Goal: Task Accomplishment & Management: Manage account settings

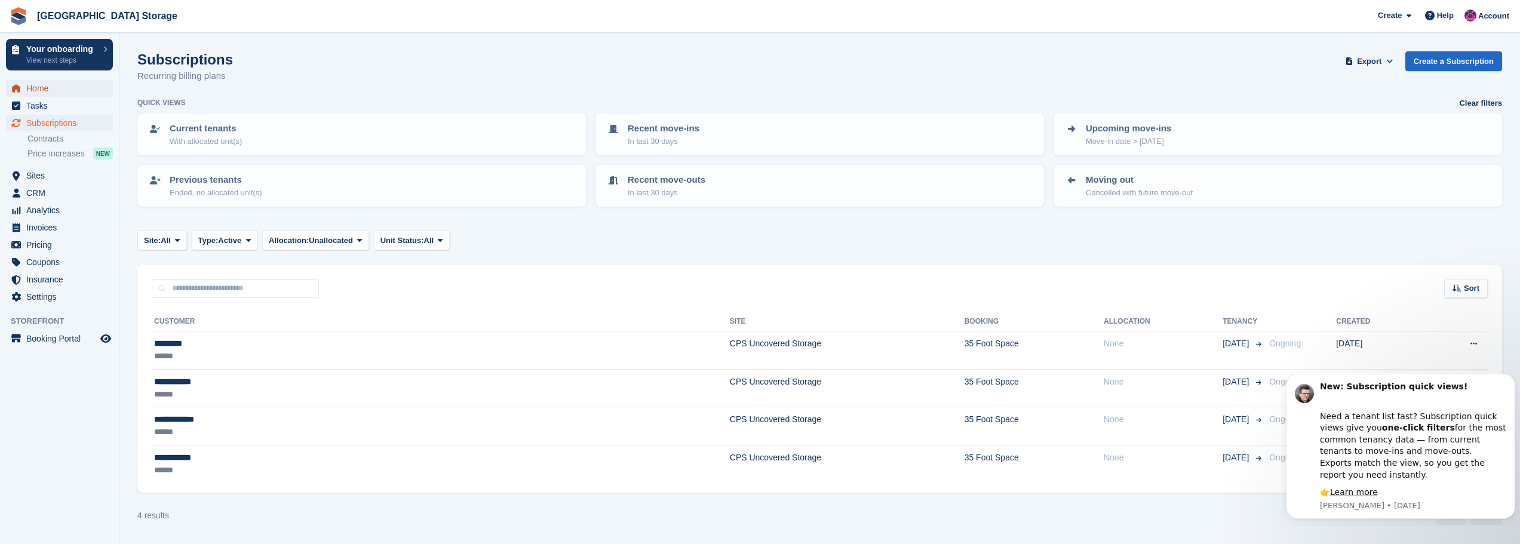
click at [37, 85] on span "Home" at bounding box center [62, 88] width 72 height 17
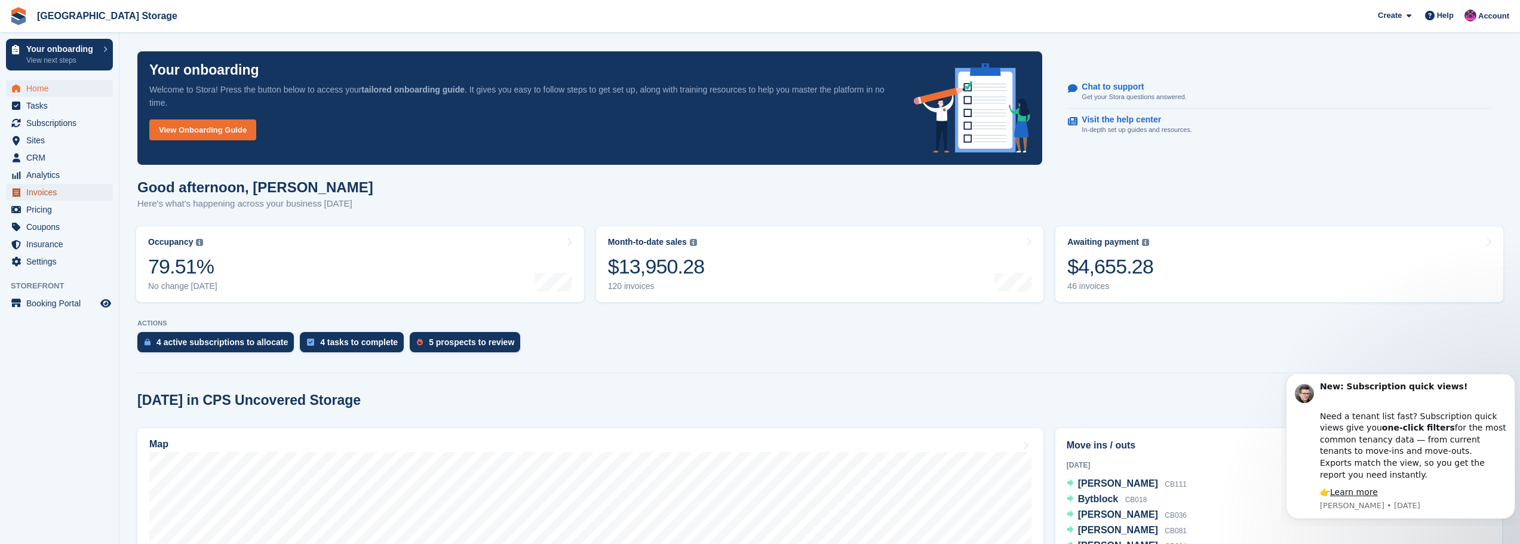
click at [45, 199] on span "Invoices" at bounding box center [62, 192] width 72 height 17
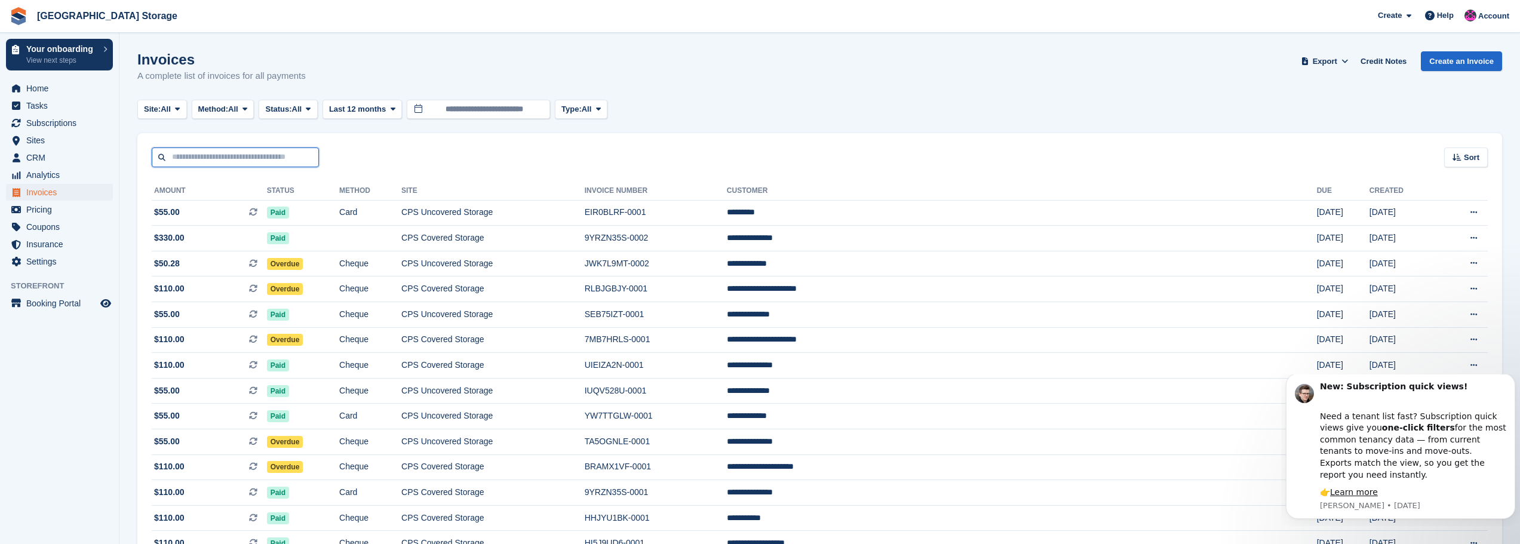
click at [236, 160] on input "text" at bounding box center [235, 158] width 167 height 20
type input "*****"
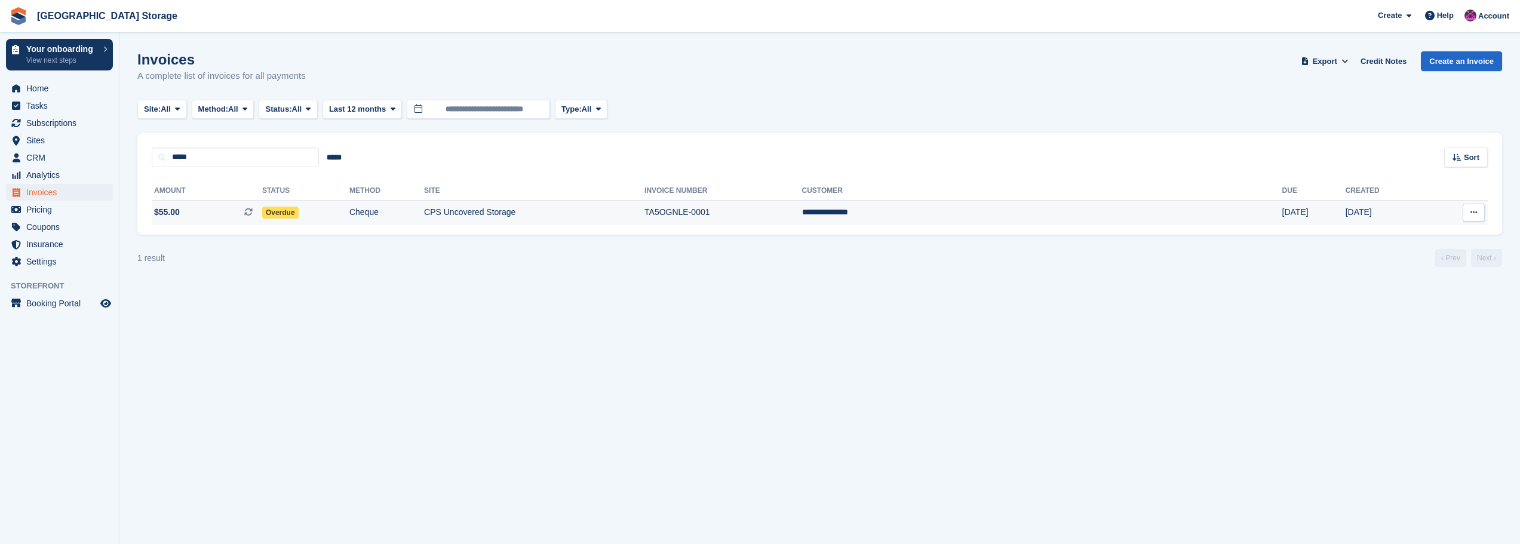
click at [645, 217] on td "CPS Uncovered Storage" at bounding box center [534, 212] width 220 height 25
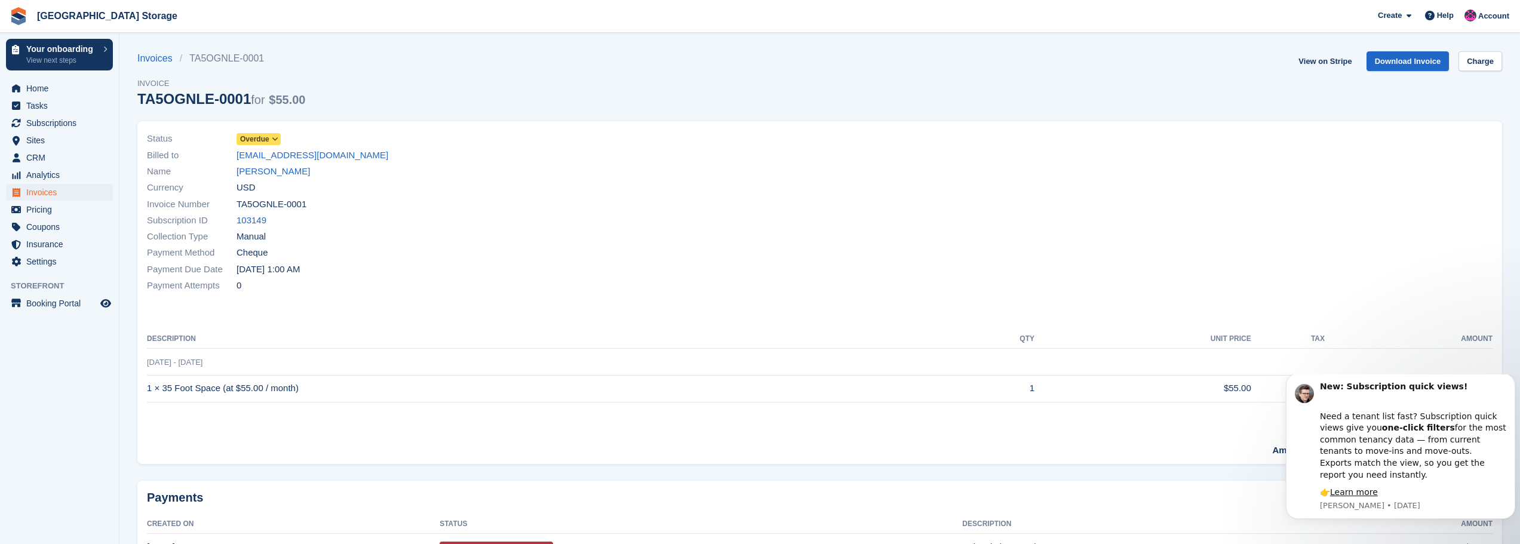
click at [275, 137] on icon at bounding box center [275, 139] width 7 height 7
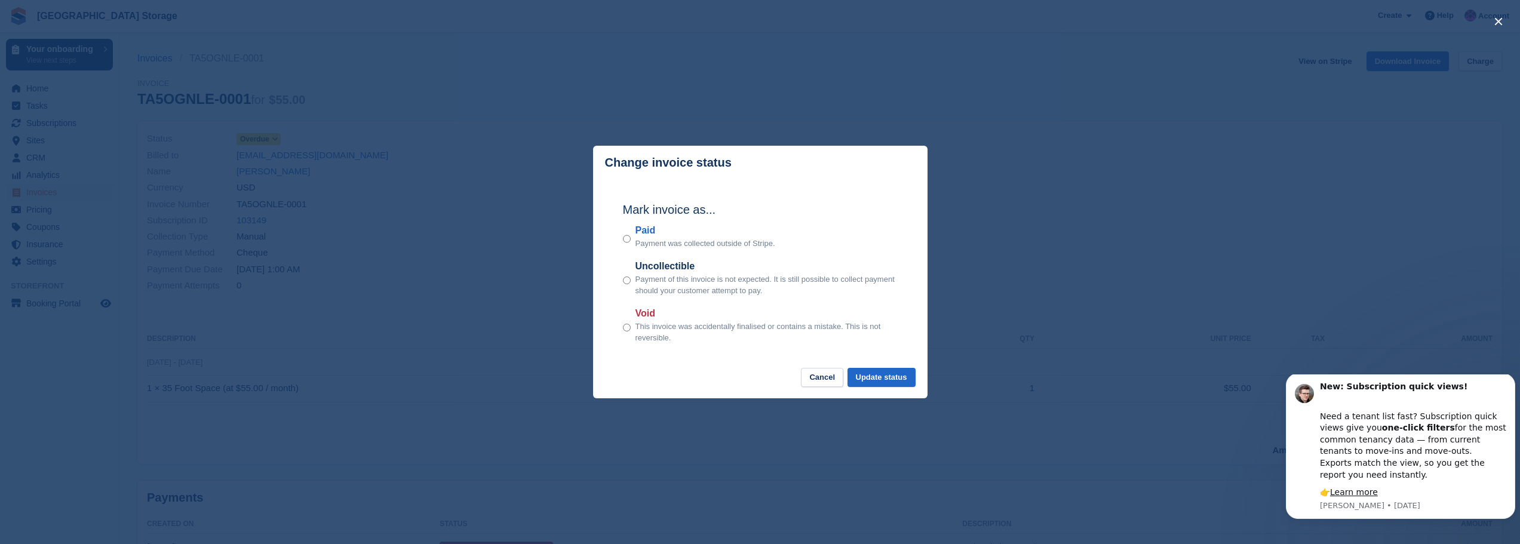
click at [631, 242] on div "Paid Payment was collected outside of Stripe." at bounding box center [760, 236] width 275 height 26
click at [870, 372] on button "Update status" at bounding box center [882, 378] width 68 height 20
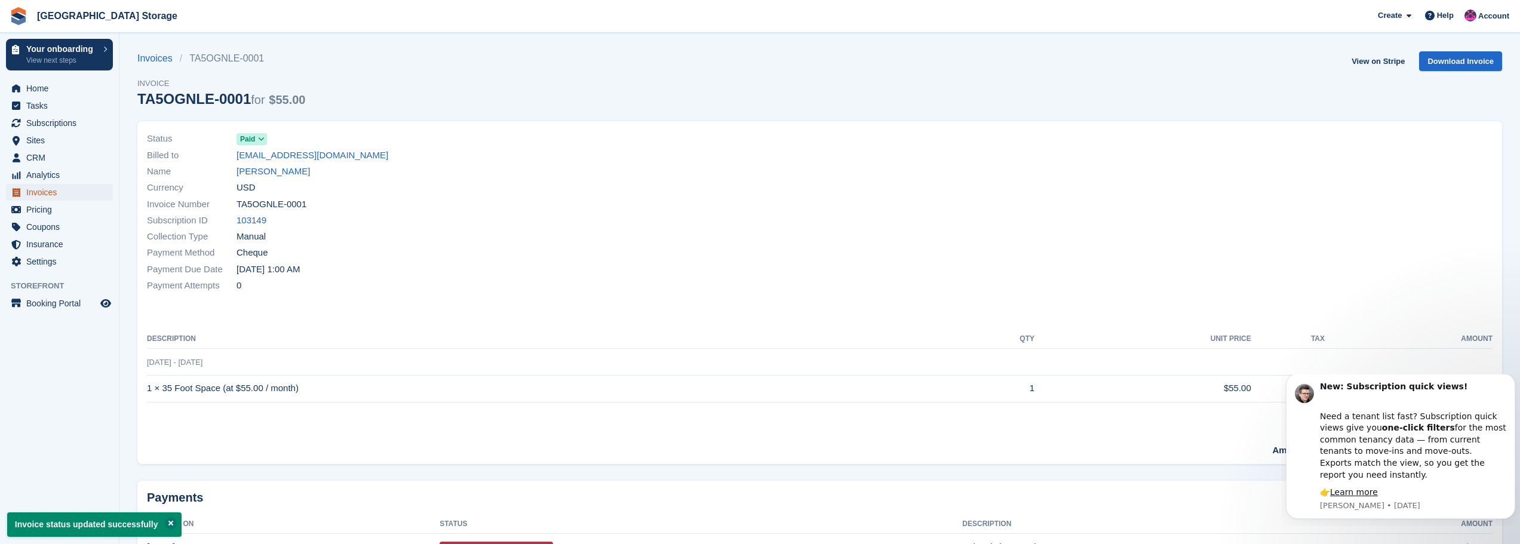
click at [57, 194] on span "Invoices" at bounding box center [62, 192] width 72 height 17
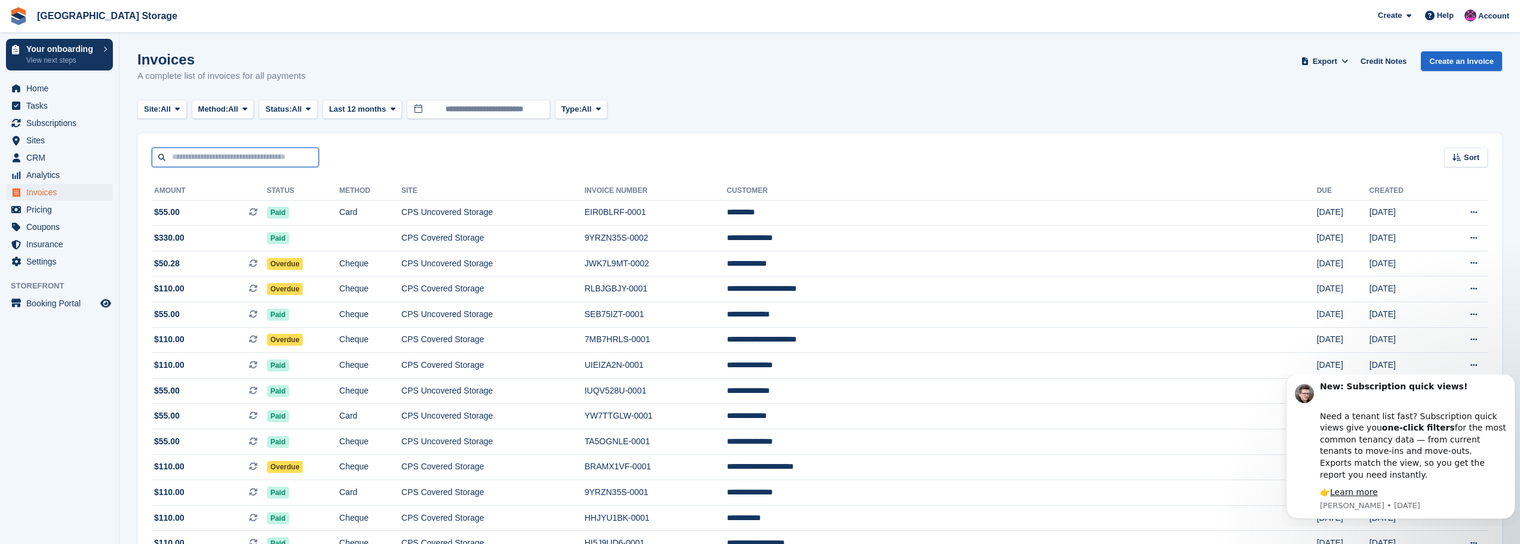
click at [260, 153] on input "text" at bounding box center [235, 158] width 167 height 20
type input "****"
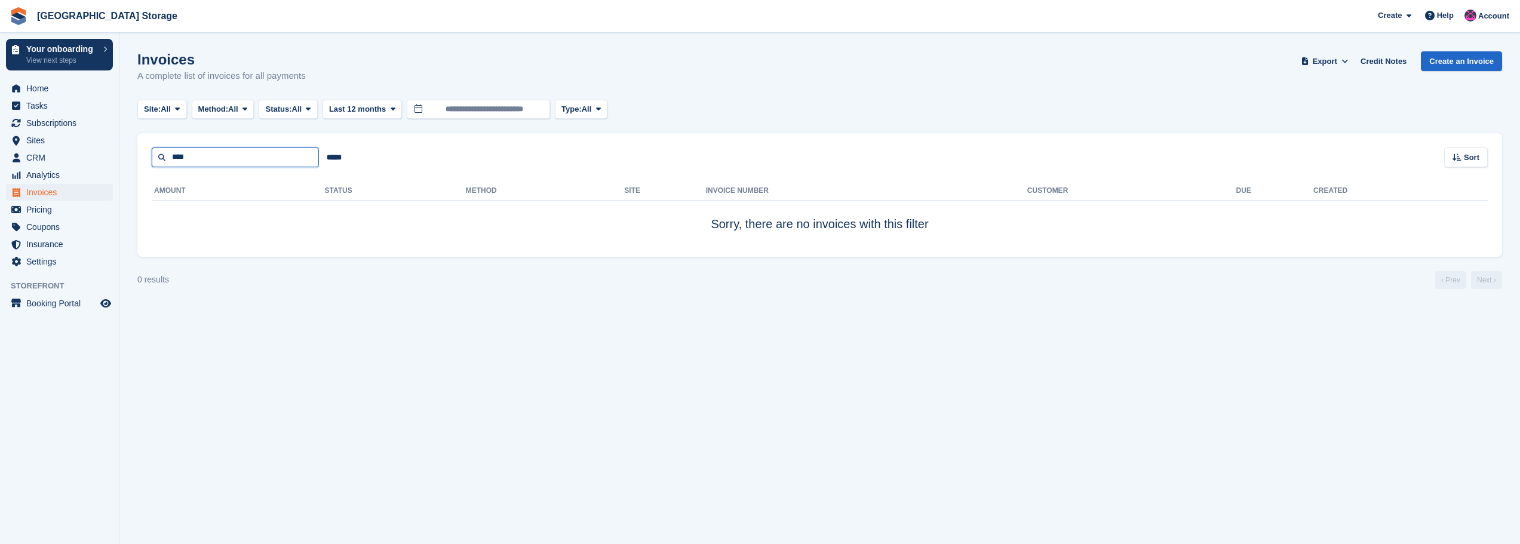
click at [240, 158] on input "****" at bounding box center [235, 158] width 167 height 20
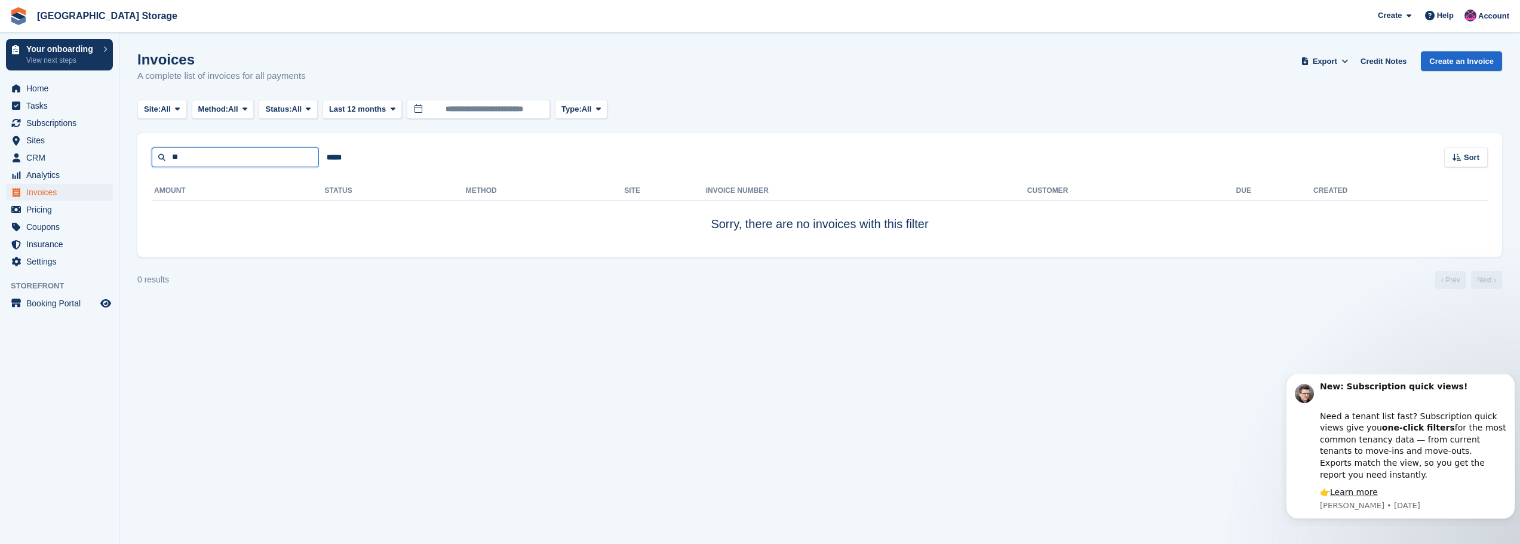
type input "*"
type input "****"
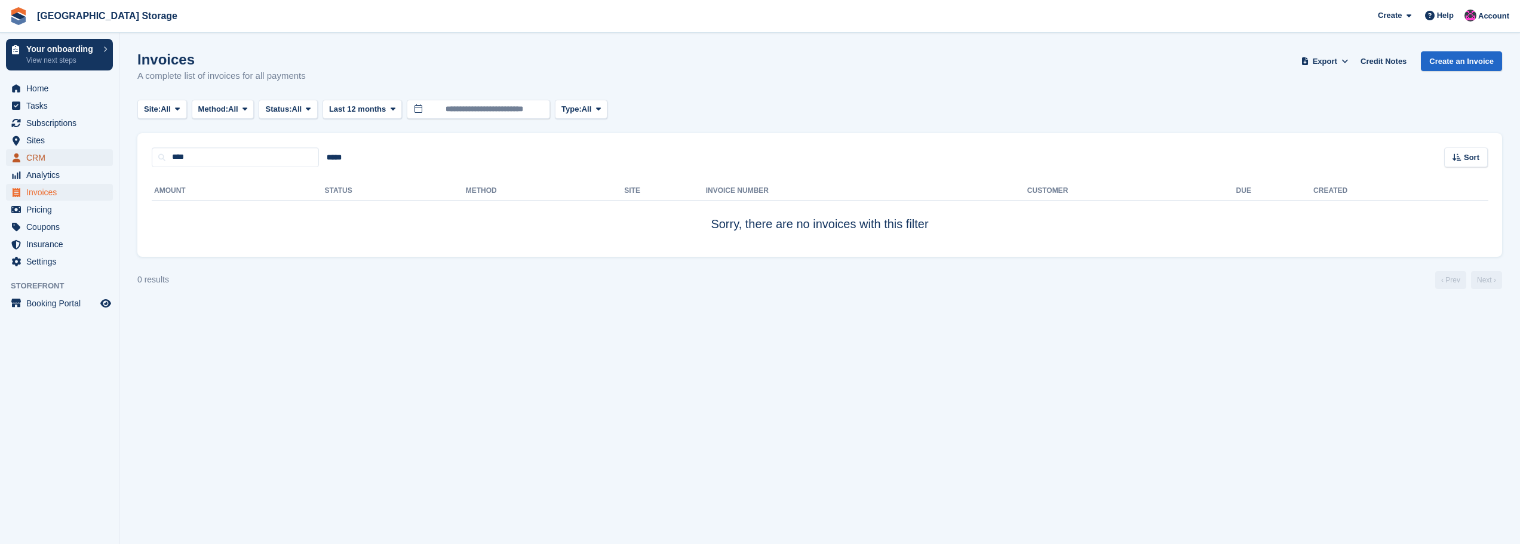
click at [45, 155] on span "CRM" at bounding box center [62, 157] width 72 height 17
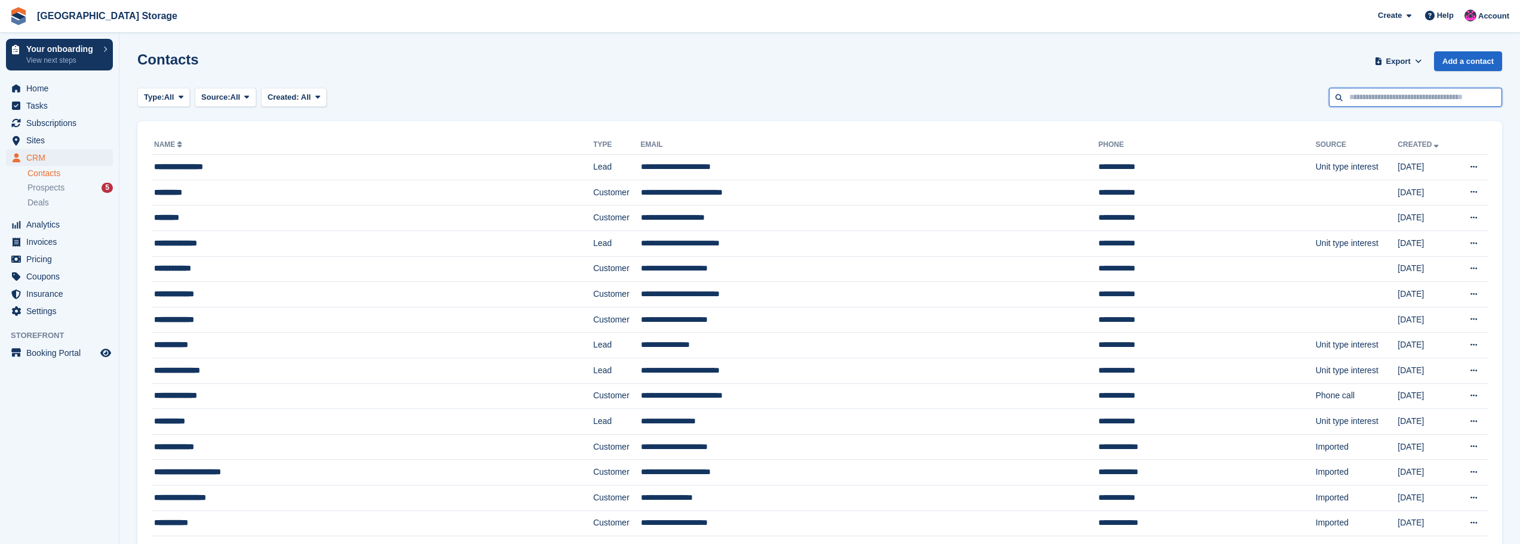
click at [1400, 105] on input "text" at bounding box center [1415, 98] width 173 height 20
type input "****"
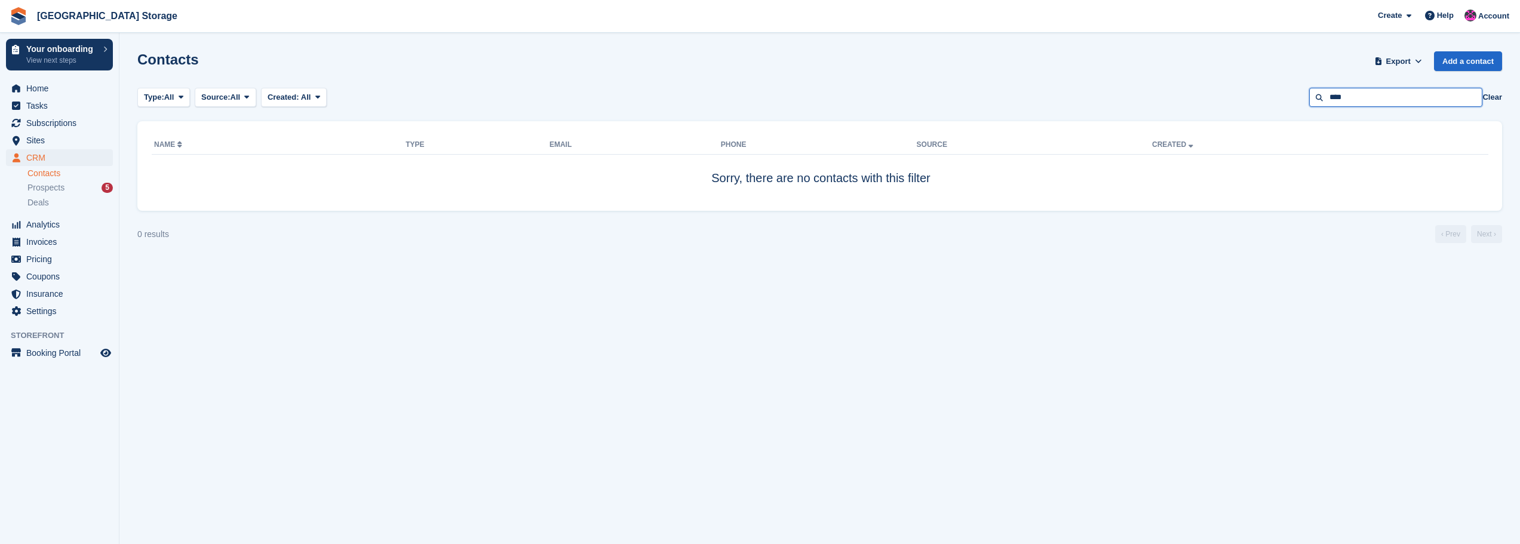
drag, startPoint x: 1370, startPoint y: 100, endPoint x: 1166, endPoint y: 80, distance: 205.3
click at [1166, 80] on section "Contacts Export Export Contacts Export a CSV of all Contacts which match the cu…" at bounding box center [819, 272] width 1401 height 544
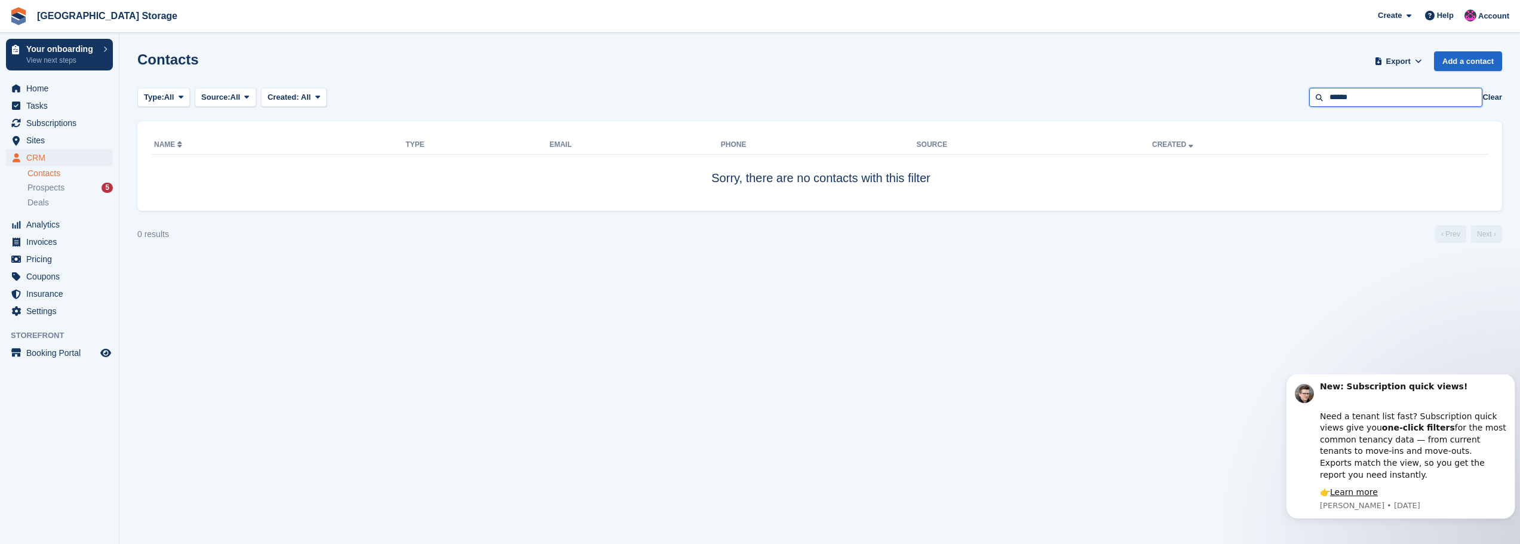
type input "******"
click at [52, 154] on span "CRM" at bounding box center [62, 157] width 72 height 17
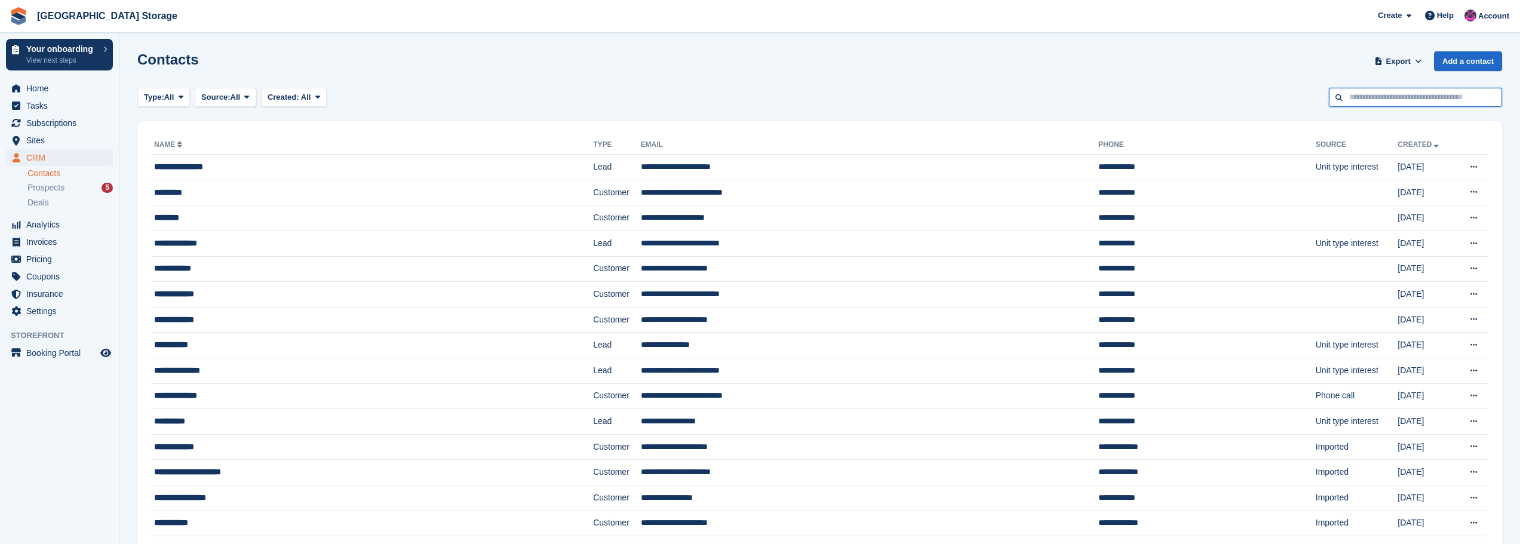
click at [1426, 98] on input "text" at bounding box center [1415, 98] width 173 height 20
type input "******"
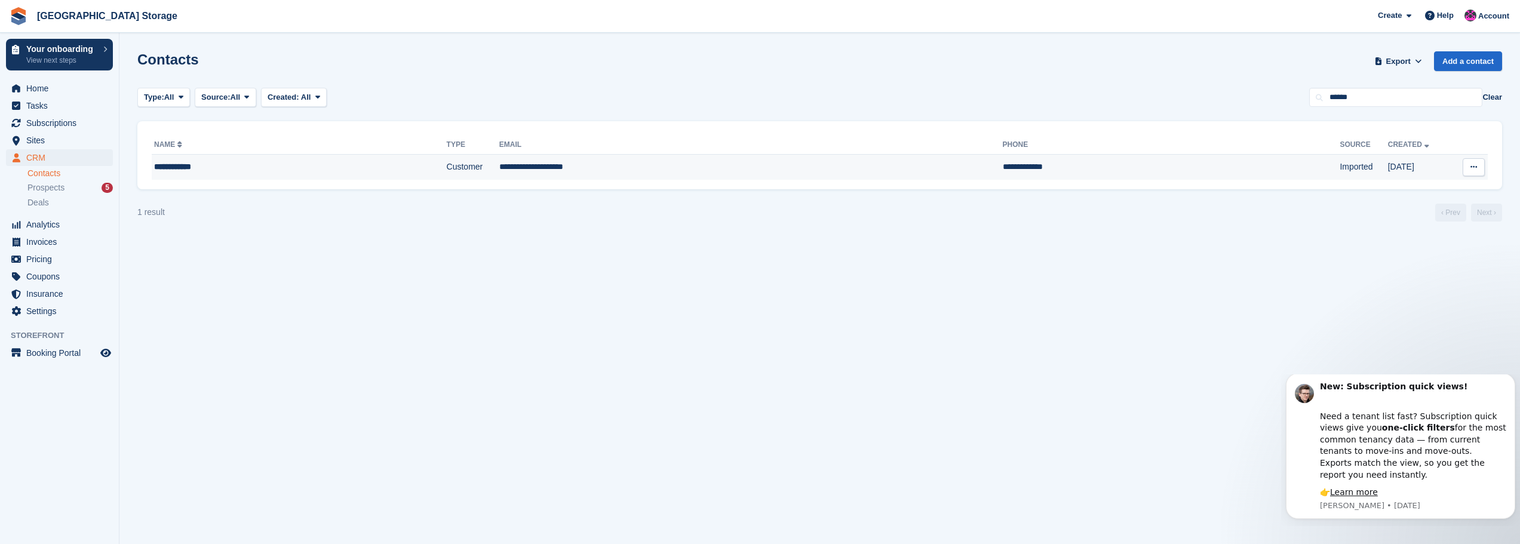
click at [515, 167] on td "**********" at bounding box center [751, 167] width 504 height 25
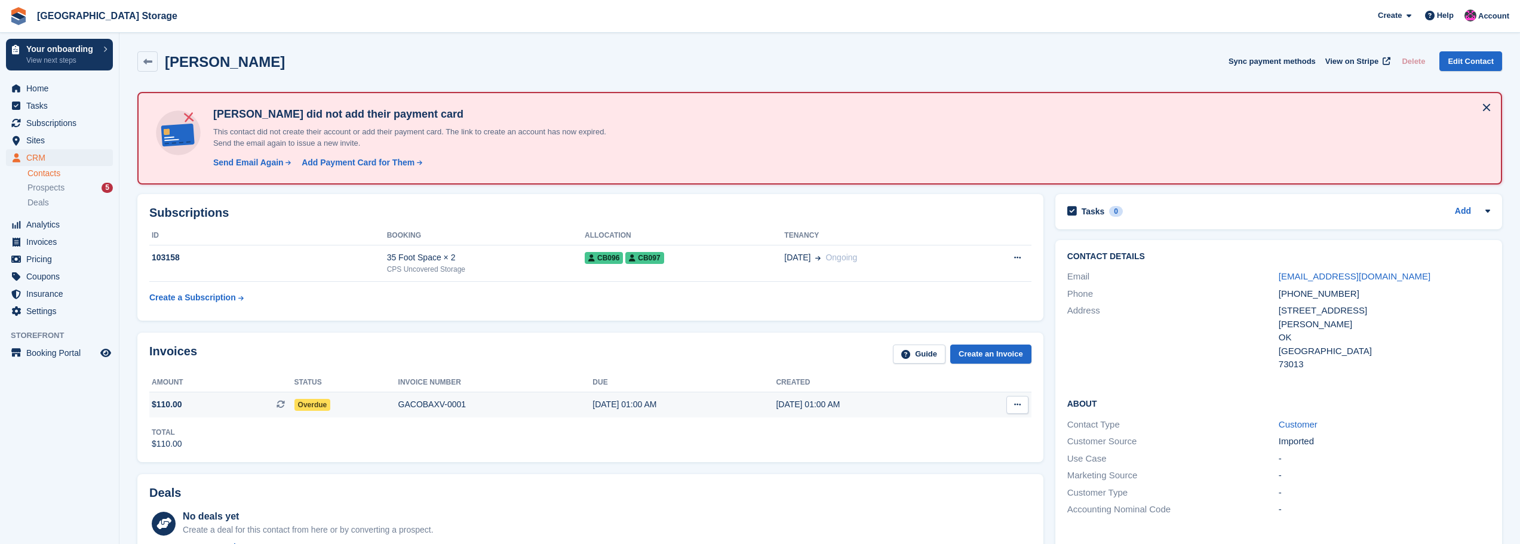
click at [311, 411] on span "Overdue" at bounding box center [313, 405] width 36 height 12
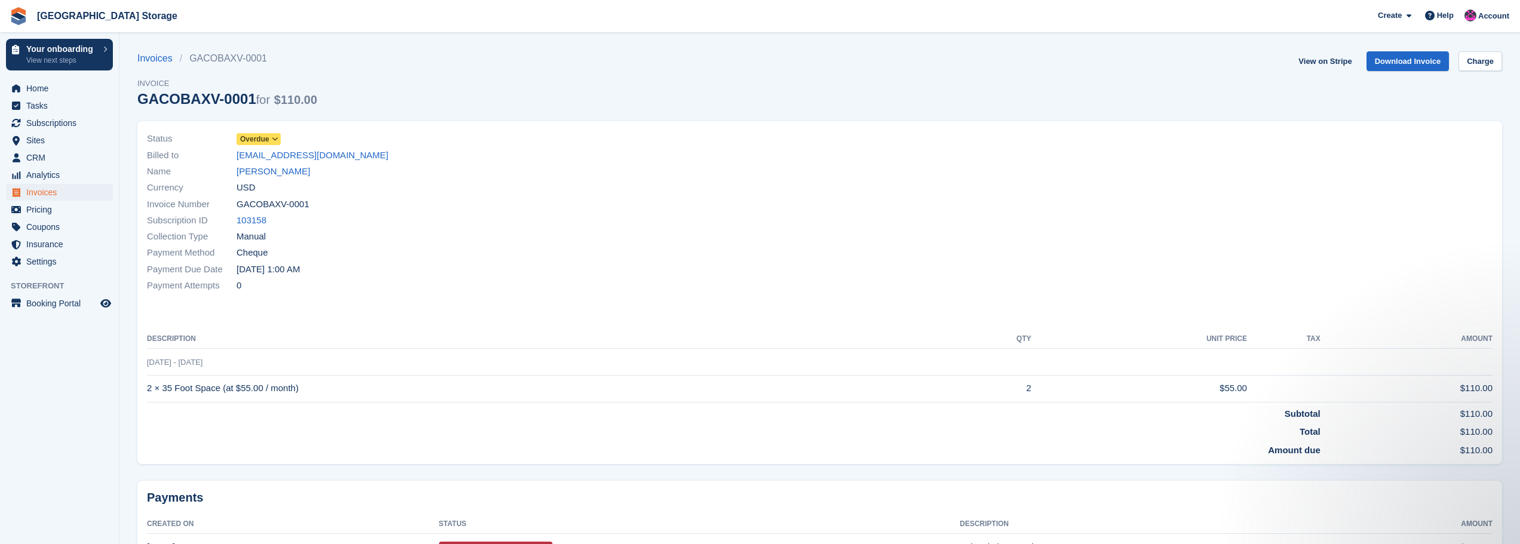
click at [277, 136] on icon at bounding box center [275, 139] width 7 height 7
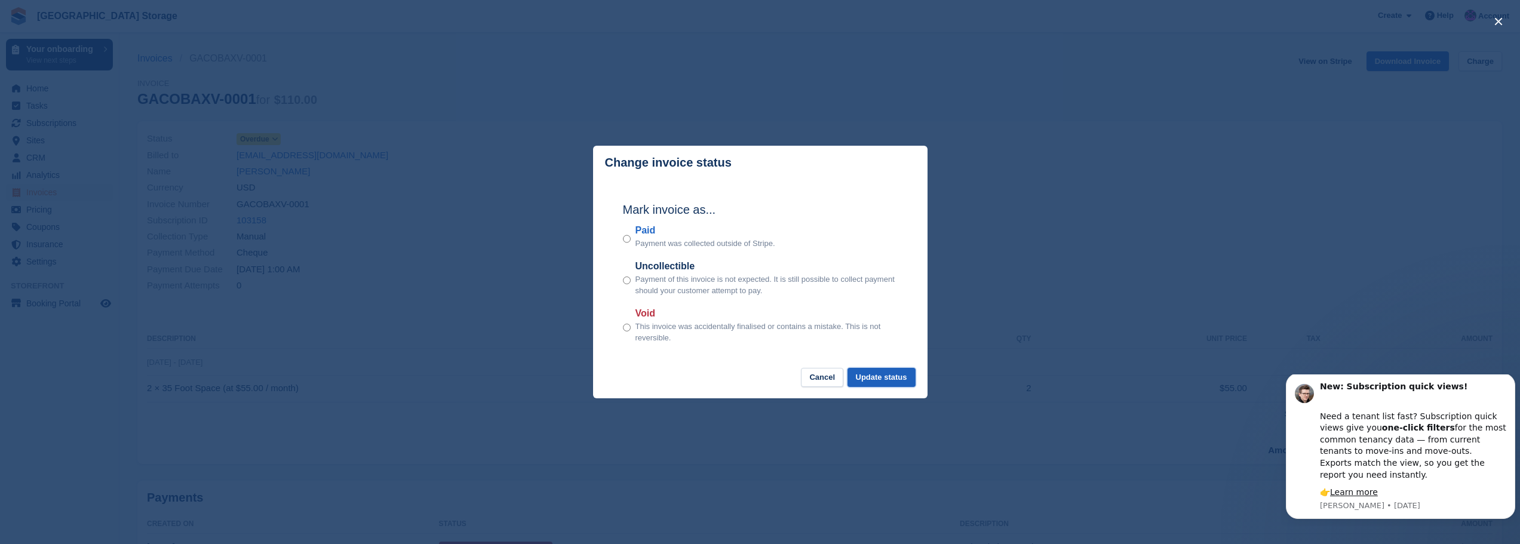
click at [897, 378] on button "Update status" at bounding box center [882, 378] width 68 height 20
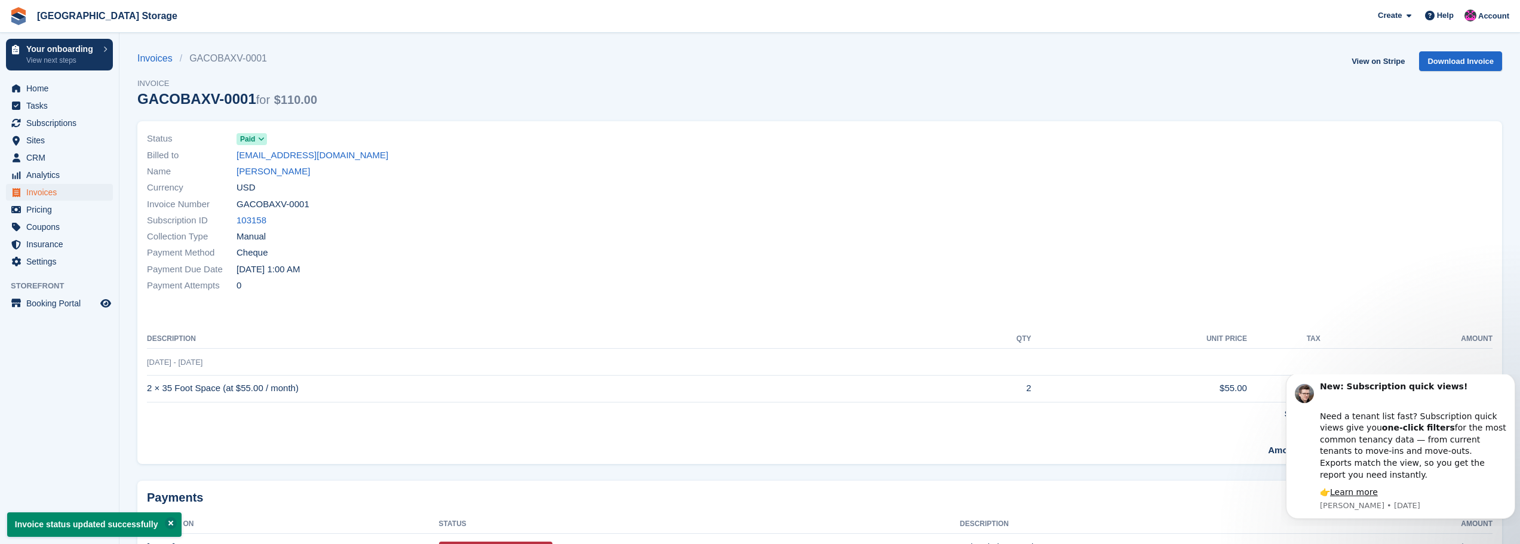
click at [903, 286] on div at bounding box center [1160, 212] width 680 height 177
click at [825, 470] on div "Status Paid Billed to centennial67@stora.co Name Patton, Jody Currency USD Invo…" at bounding box center [819, 296] width 1379 height 364
click at [39, 194] on span "Invoices" at bounding box center [62, 192] width 72 height 17
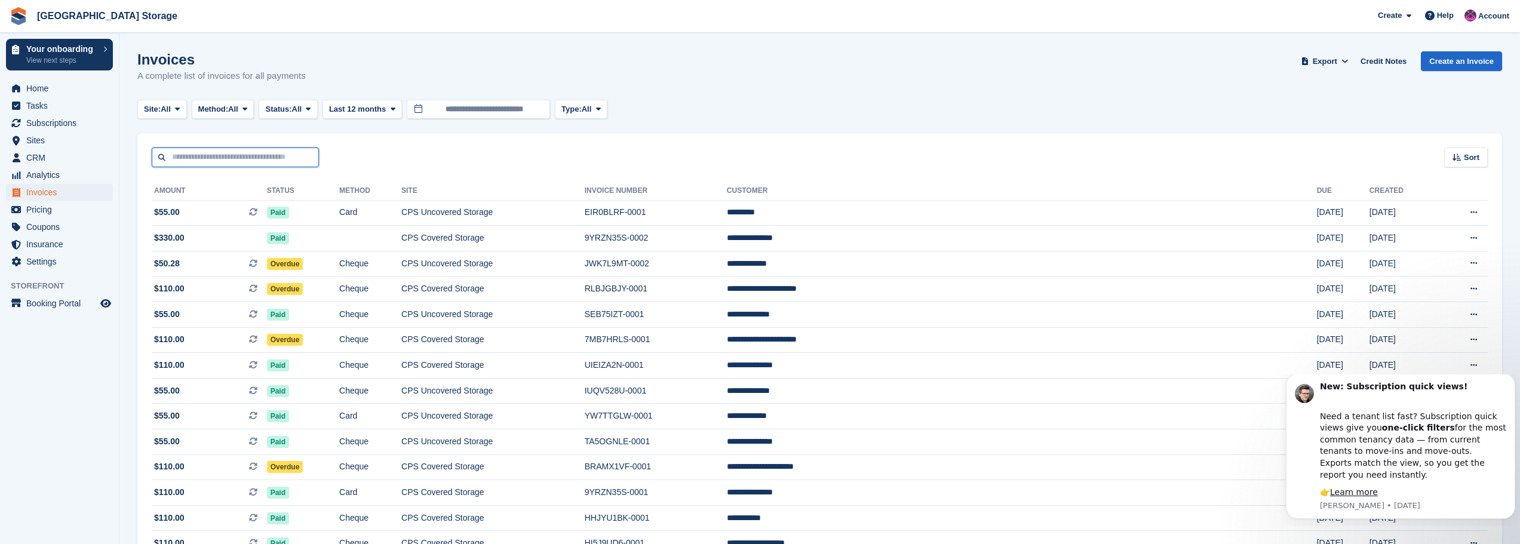
click at [196, 152] on input "text" at bounding box center [235, 158] width 167 height 20
type input "***"
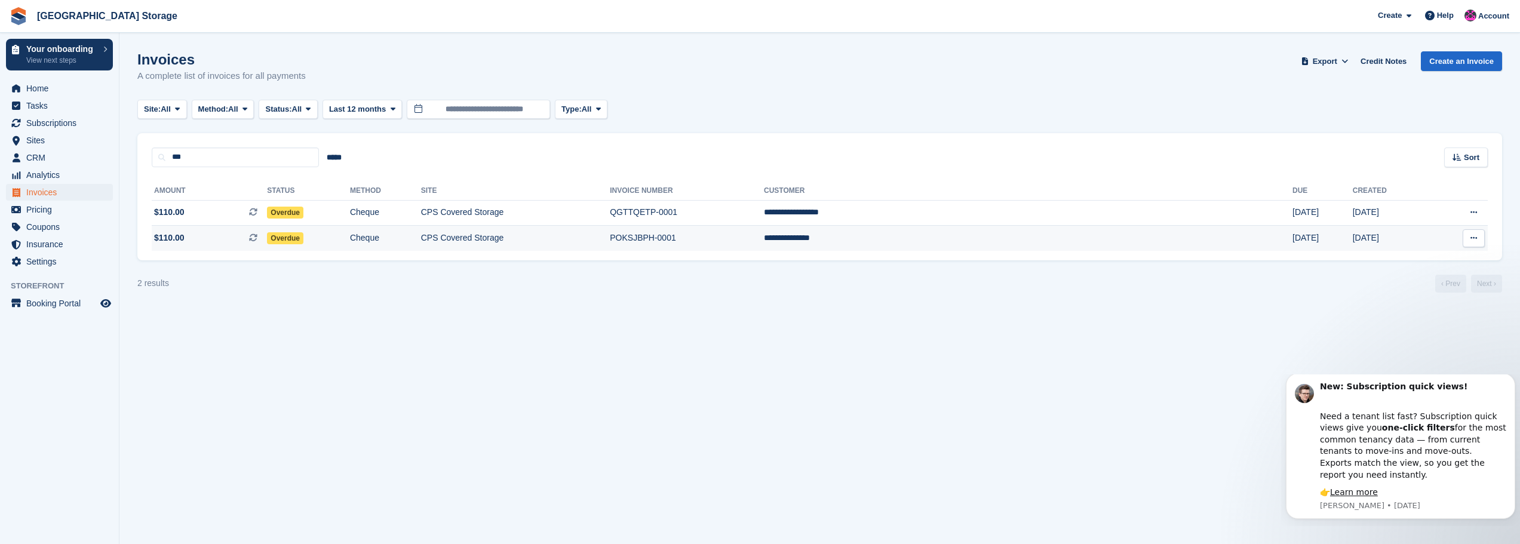
click at [549, 238] on td "CPS Covered Storage" at bounding box center [515, 238] width 189 height 25
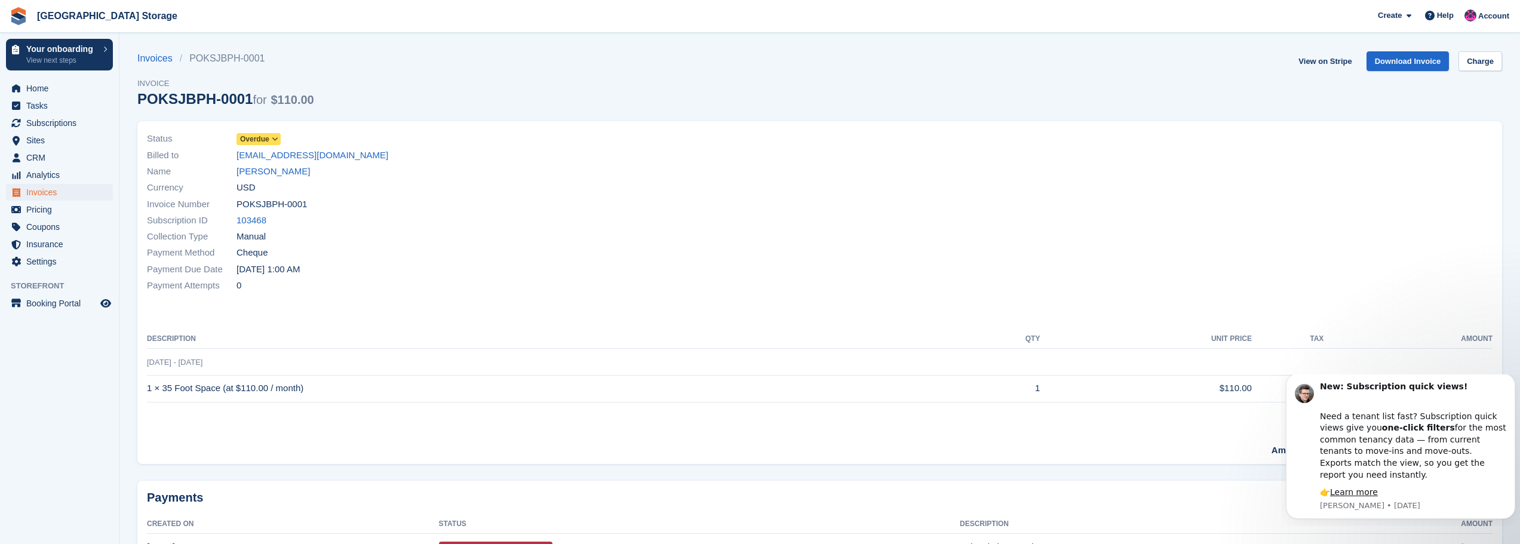
click at [275, 138] on icon at bounding box center [275, 139] width 7 height 7
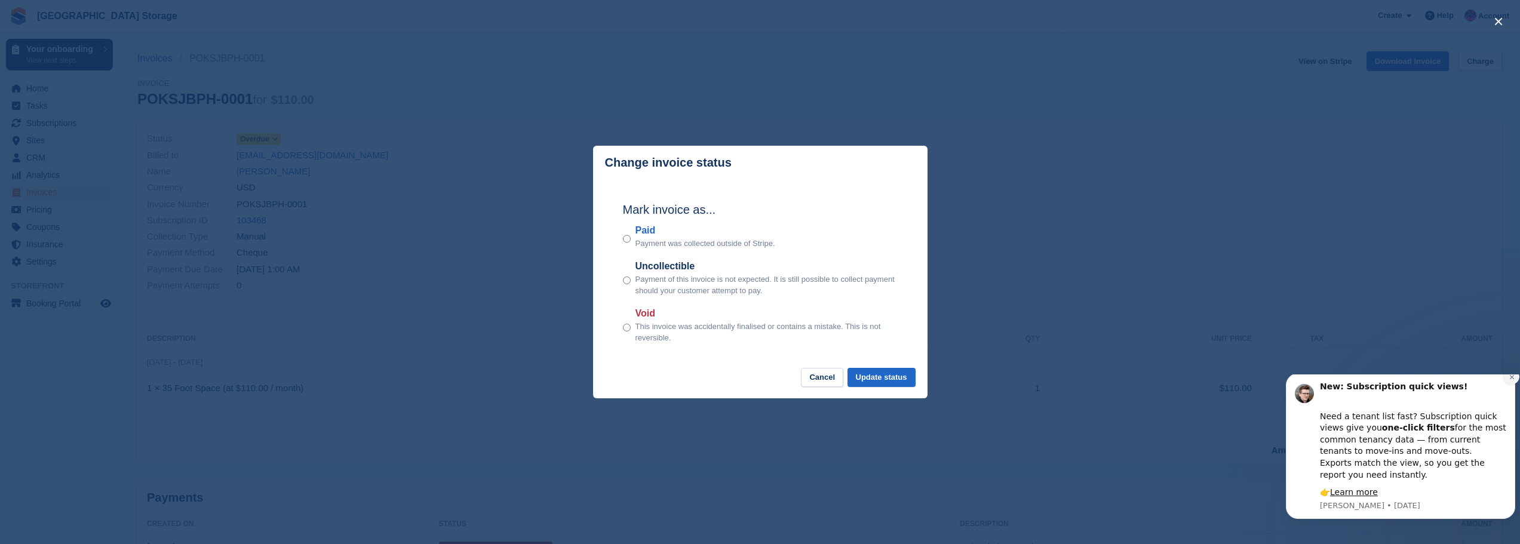
click at [1513, 379] on icon "Dismiss notification" at bounding box center [1512, 377] width 4 height 4
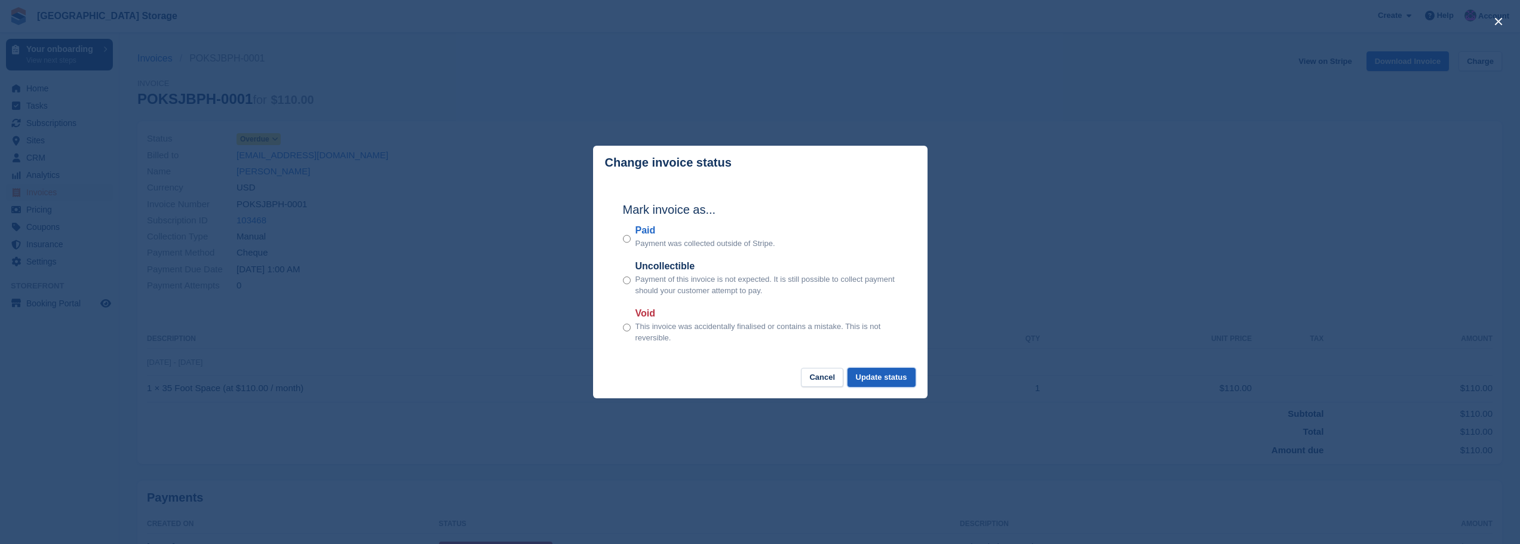
click at [869, 376] on button "Update status" at bounding box center [882, 378] width 68 height 20
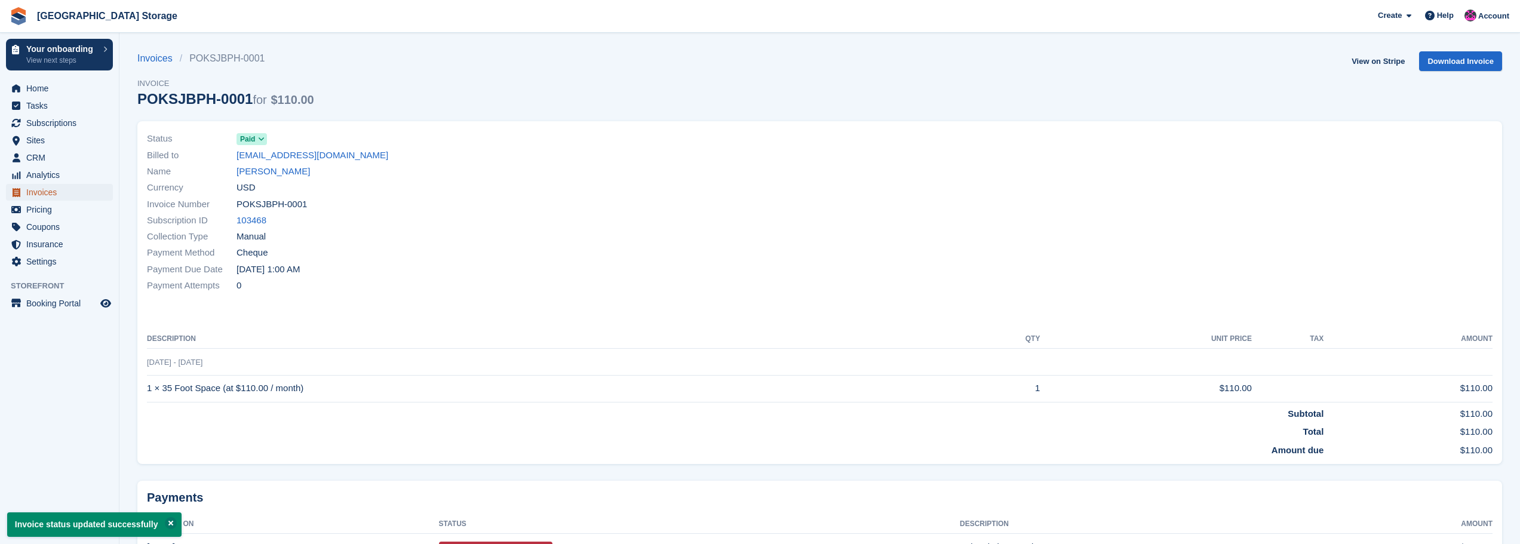
drag, startPoint x: 45, startPoint y: 195, endPoint x: 59, endPoint y: 198, distance: 13.9
click at [45, 195] on span "Invoices" at bounding box center [62, 192] width 72 height 17
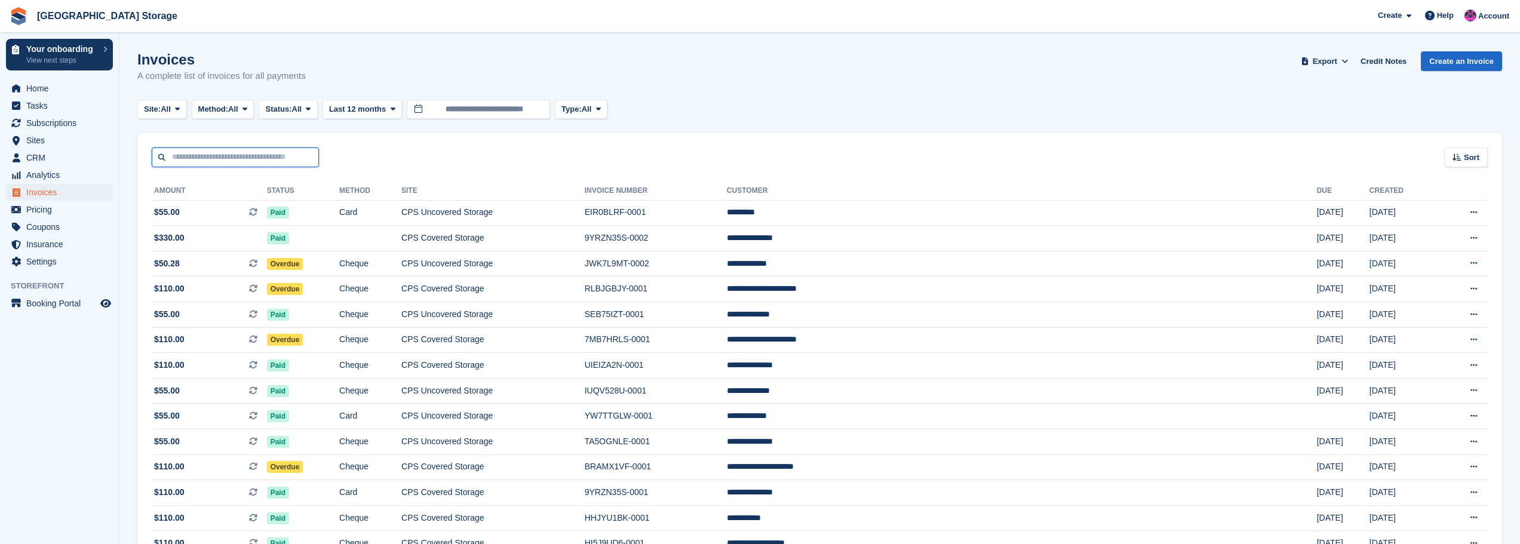
drag, startPoint x: 213, startPoint y: 152, endPoint x: 225, endPoint y: 159, distance: 13.4
click at [213, 152] on input "text" at bounding box center [235, 158] width 167 height 20
type input "***"
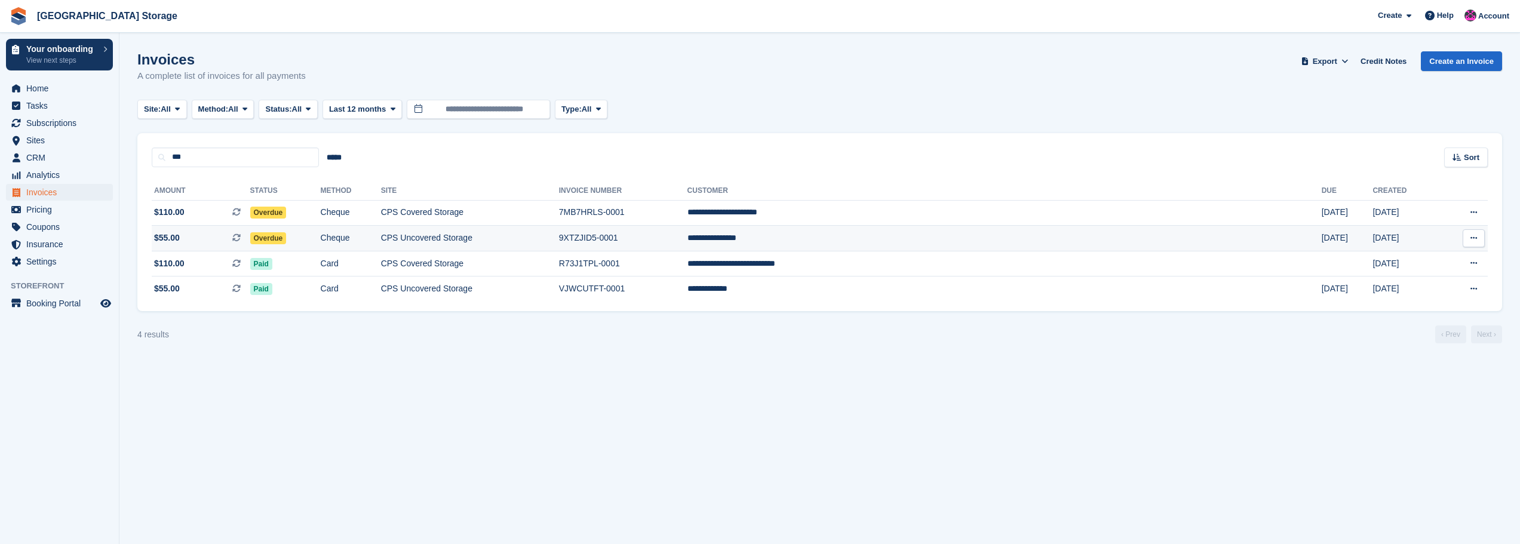
click at [559, 234] on td "CPS Uncovered Storage" at bounding box center [470, 239] width 178 height 26
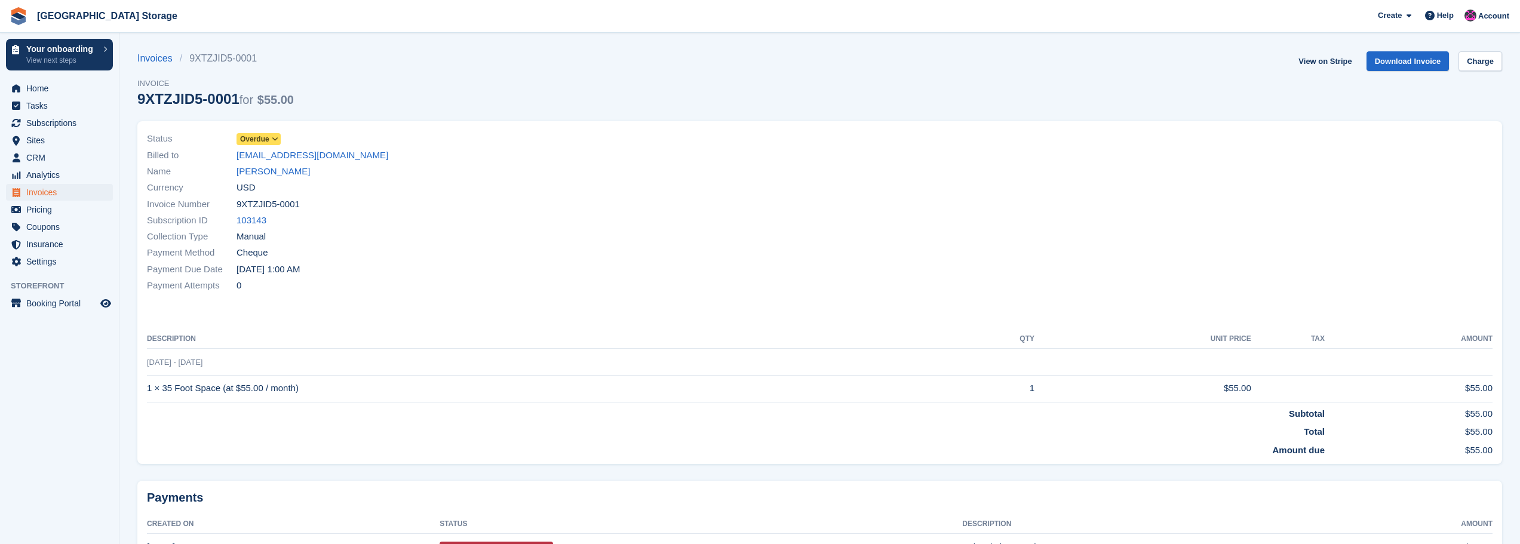
click at [276, 137] on icon at bounding box center [275, 139] width 7 height 7
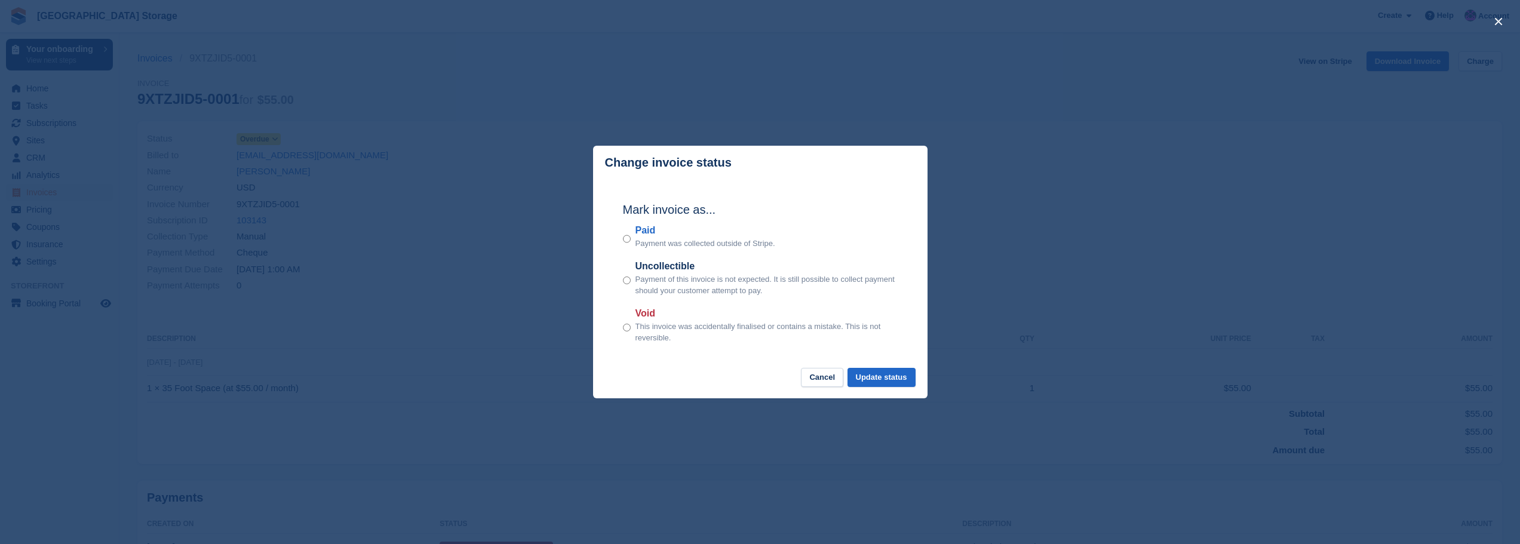
click at [622, 238] on div "Mark invoice as... Paid Payment was collected outside of Stripe. Uncollectible …" at bounding box center [760, 274] width 299 height 188
click at [884, 374] on button "Update status" at bounding box center [882, 378] width 68 height 20
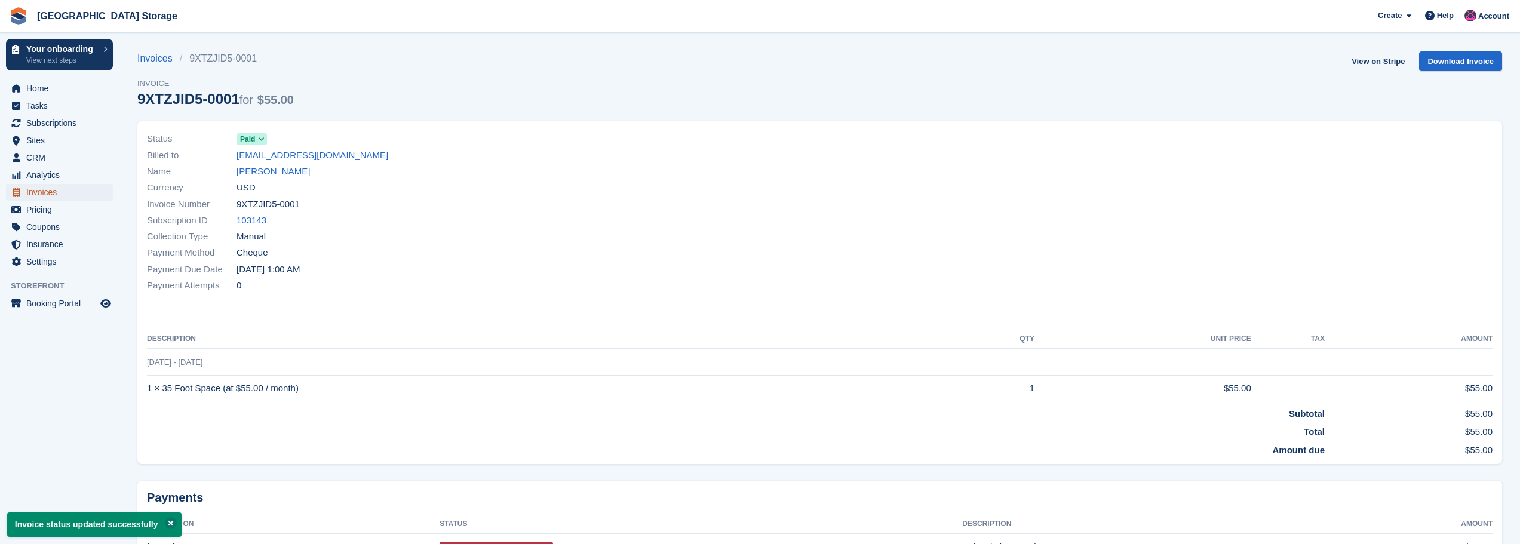
click at [41, 194] on span "Invoices" at bounding box center [62, 192] width 72 height 17
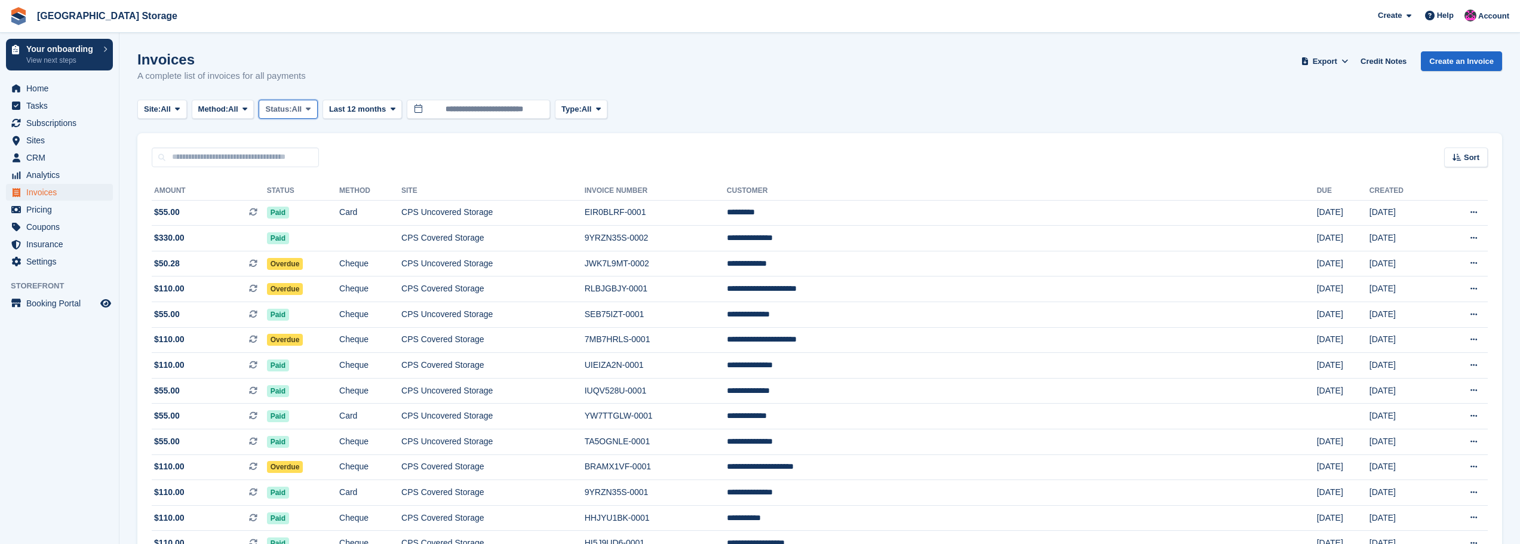
click at [311, 107] on span at bounding box center [308, 110] width 10 height 10
click at [293, 197] on link "Open" at bounding box center [316, 202] width 104 height 22
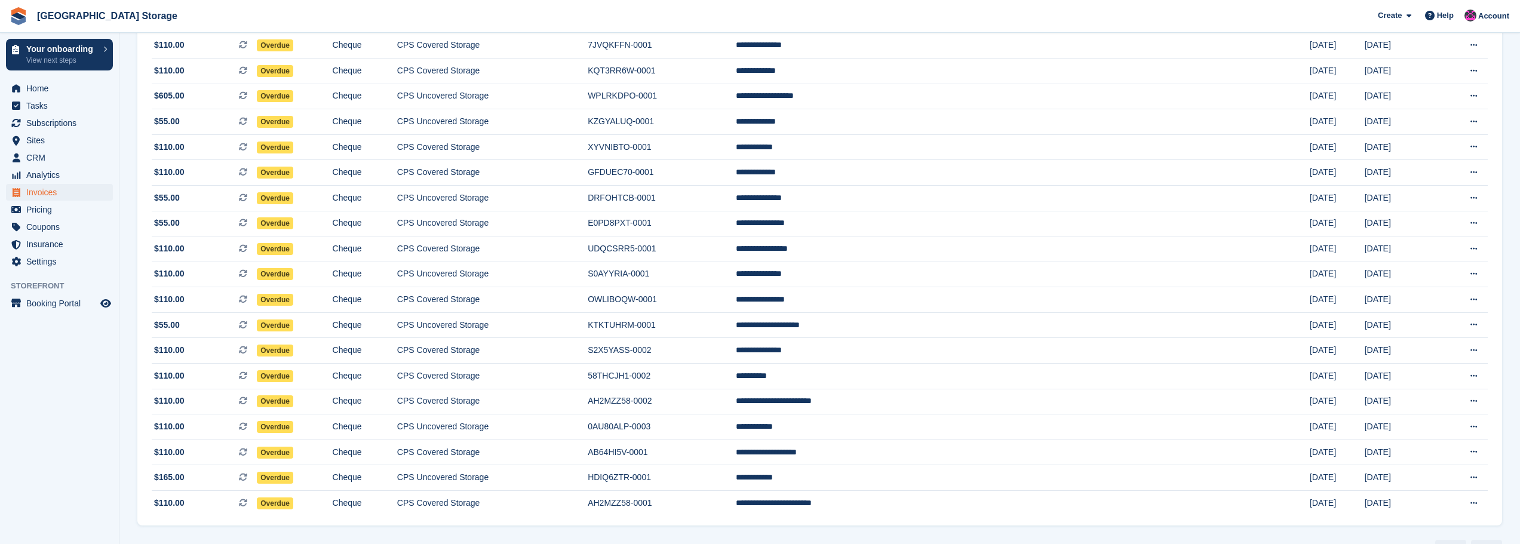
scroll to position [777, 0]
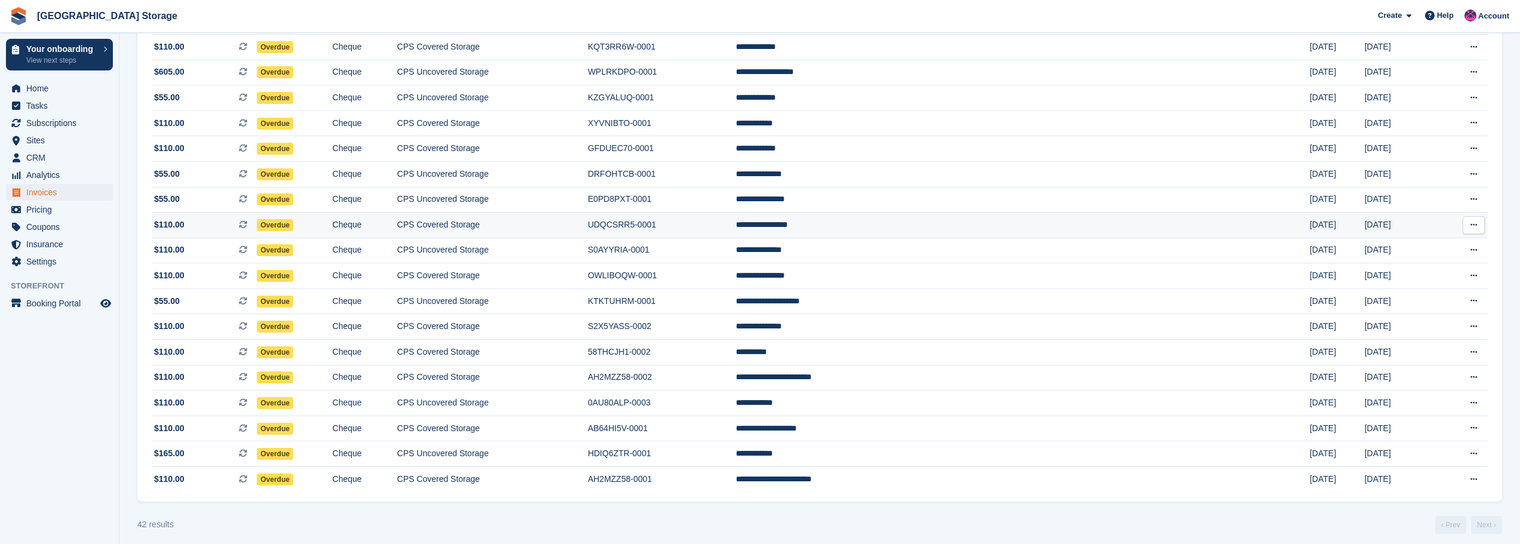
click at [1476, 221] on icon at bounding box center [1474, 225] width 7 height 8
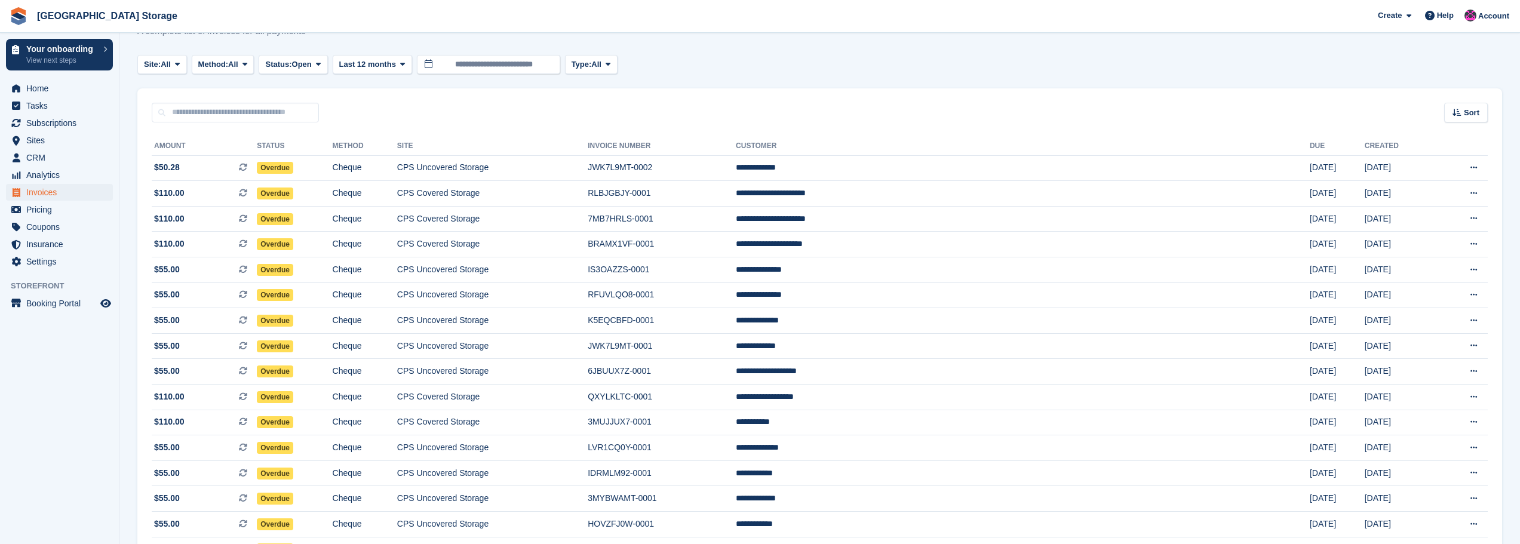
scroll to position [0, 0]
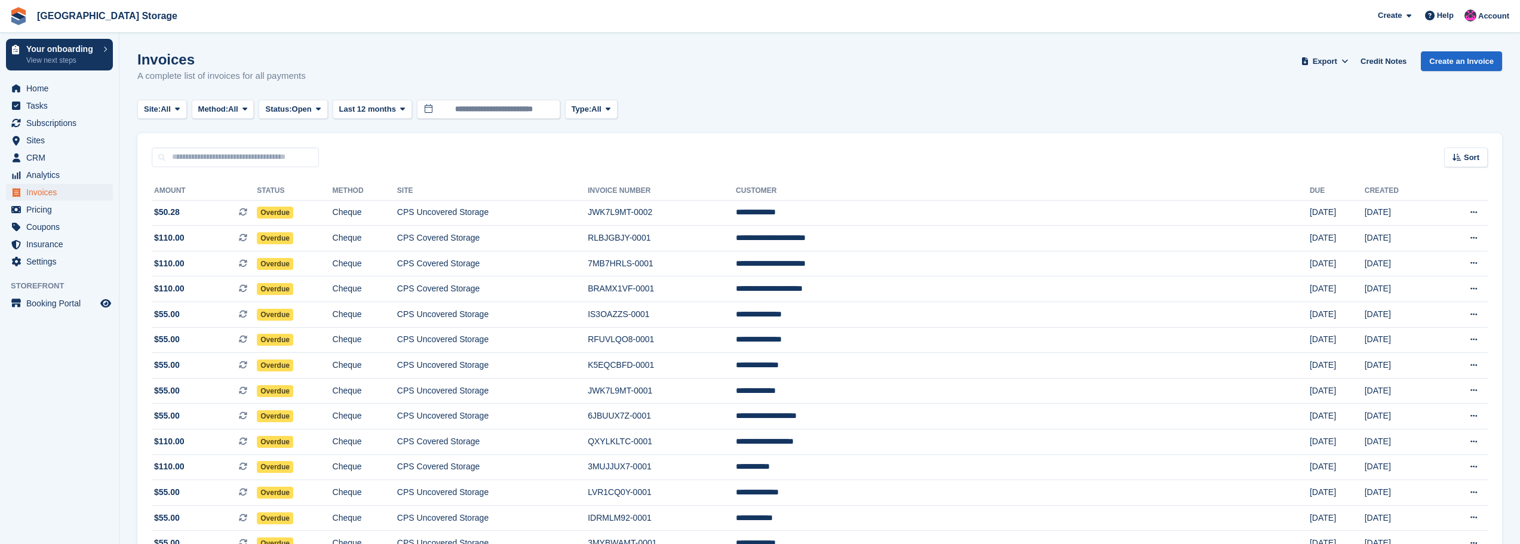
click at [1175, 61] on div "Invoices A complete list of invoices for all payments Export Export Invoices Ex…" at bounding box center [819, 74] width 1365 height 46
click at [1348, 62] on icon at bounding box center [1345, 61] width 7 height 8
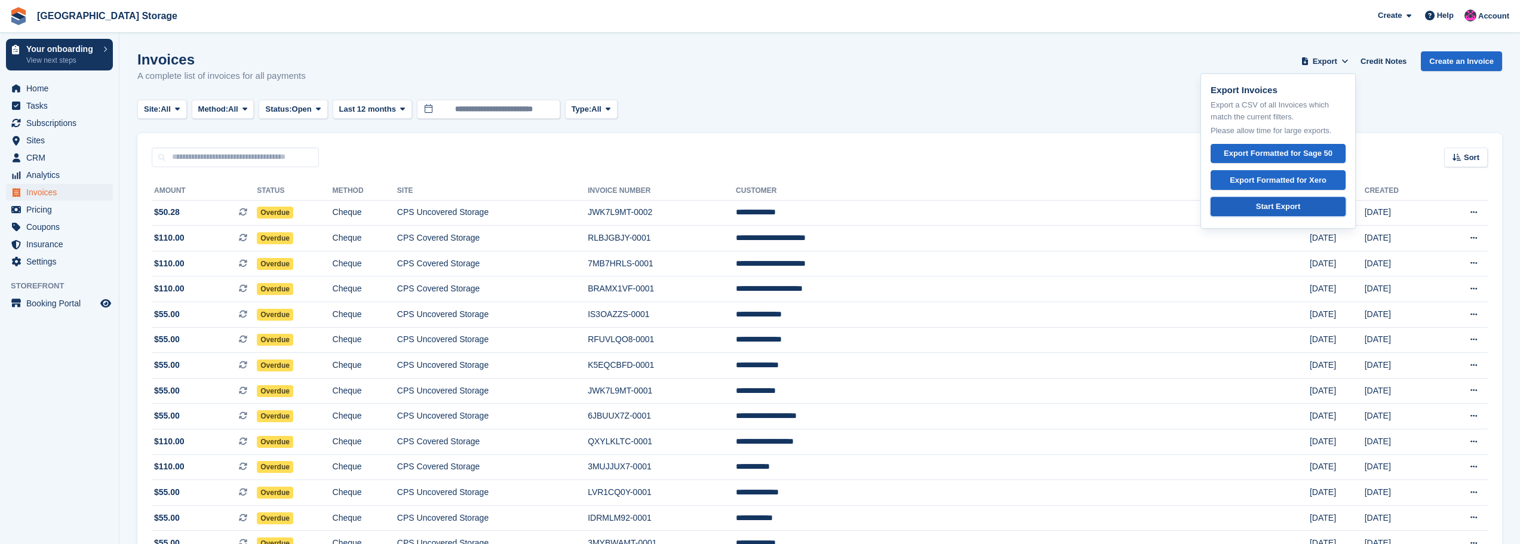
click at [1268, 204] on div "Start Export" at bounding box center [1278, 207] width 44 height 12
click at [63, 87] on span "Home" at bounding box center [62, 88] width 72 height 17
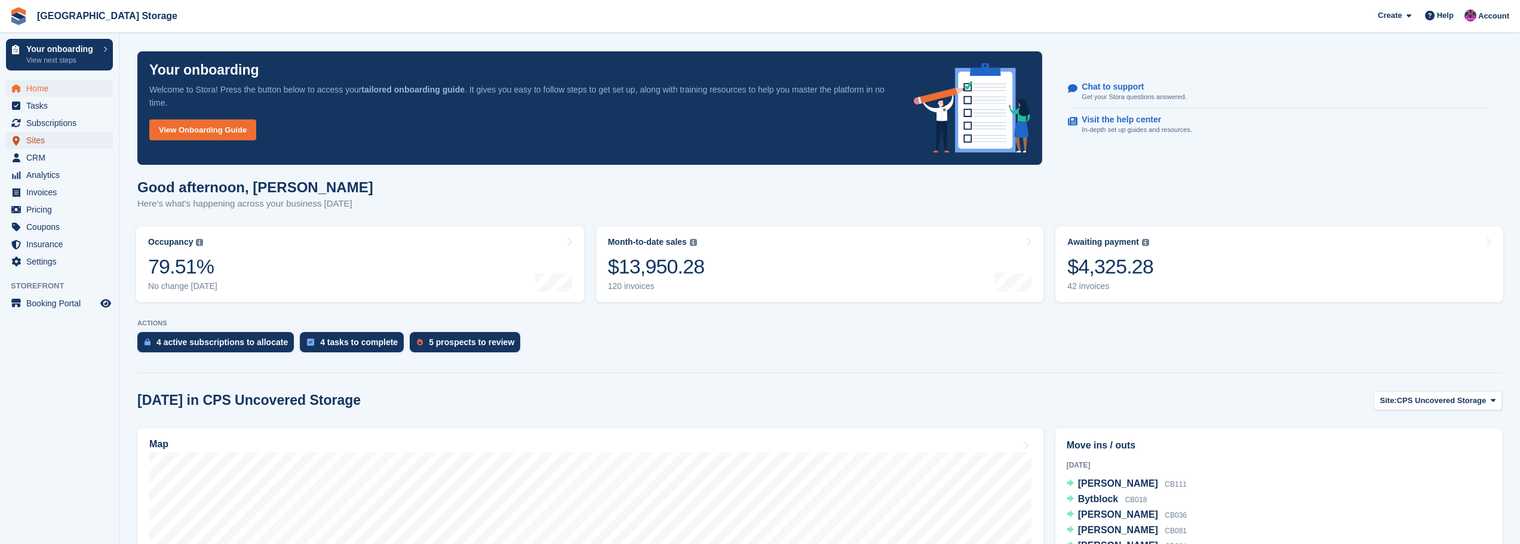
click at [33, 136] on span "Sites" at bounding box center [62, 140] width 72 height 17
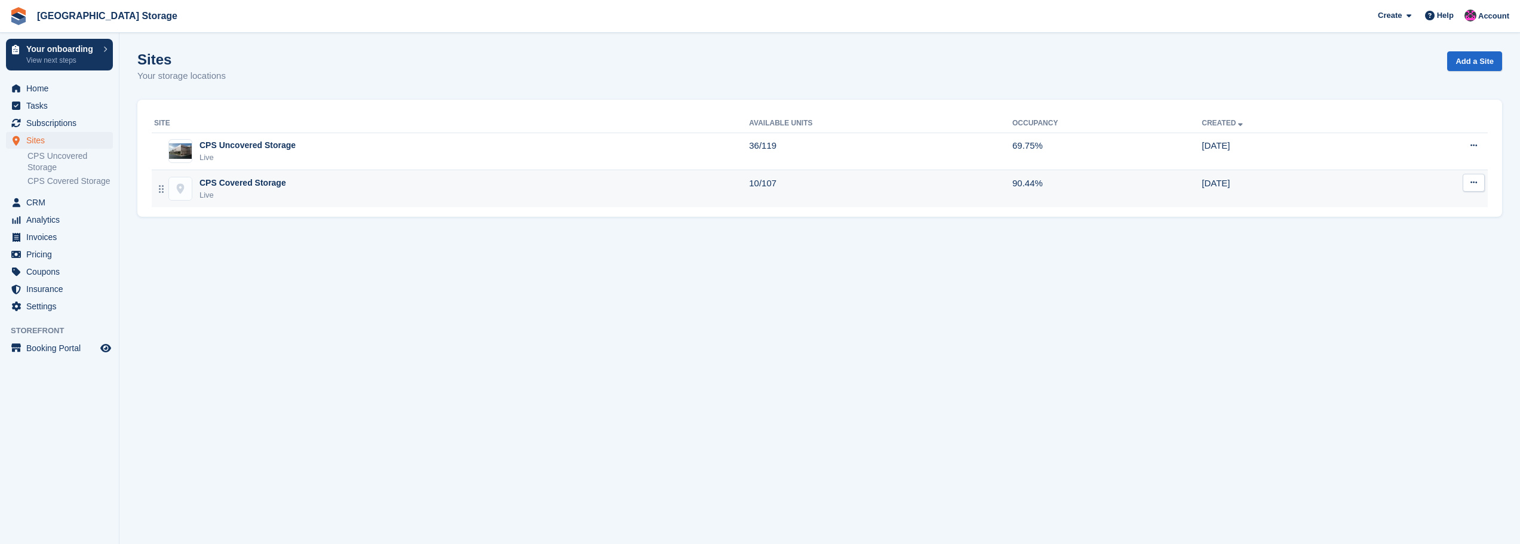
click at [280, 198] on div "CPS Covered Storage Live" at bounding box center [451, 189] width 595 height 24
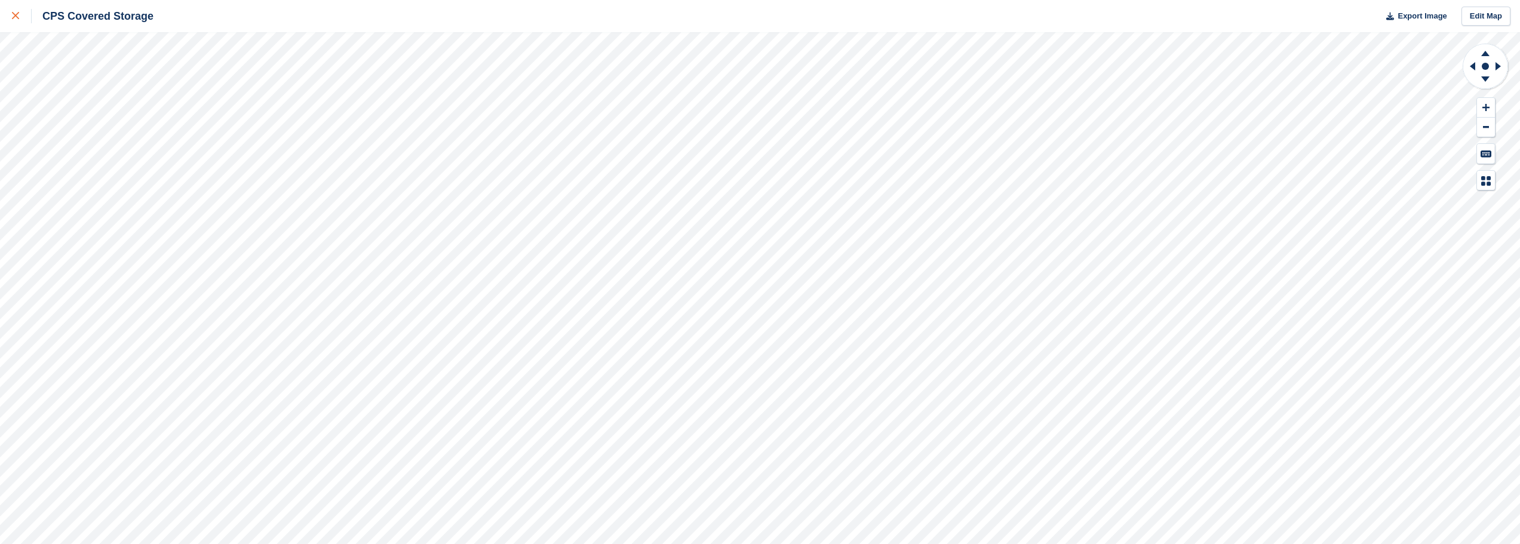
click at [20, 21] on div at bounding box center [22, 16] width 20 height 14
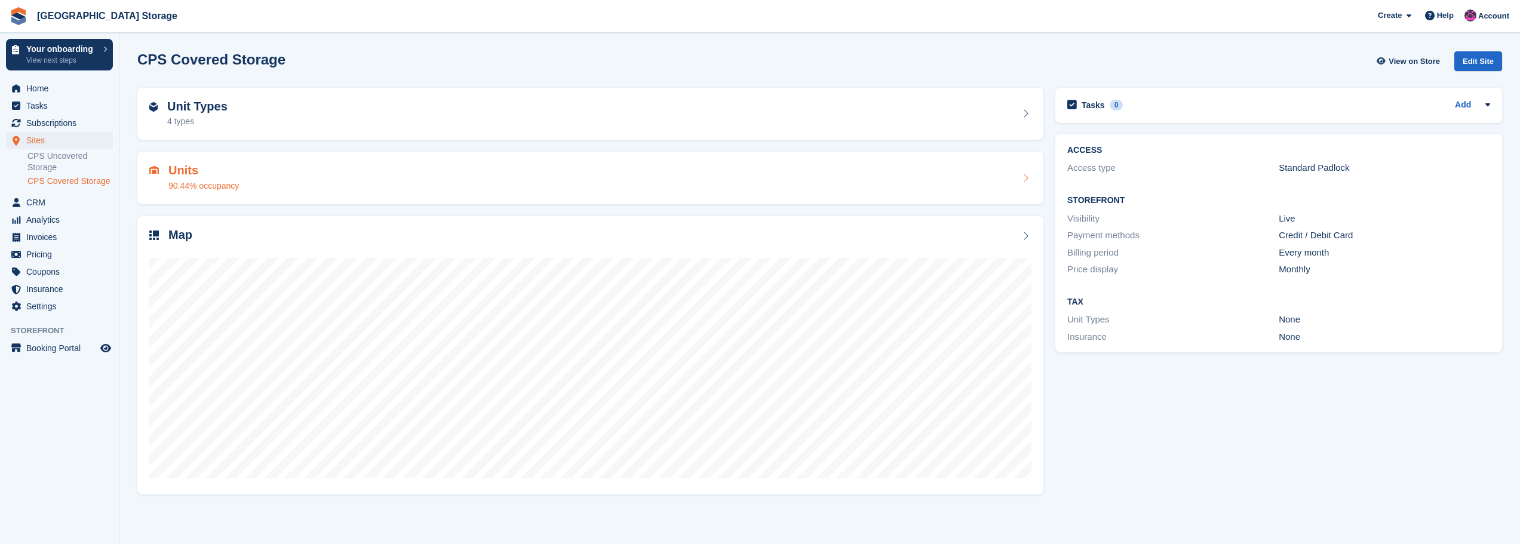
click at [646, 176] on div "Units 90.44% occupancy" at bounding box center [590, 178] width 882 height 29
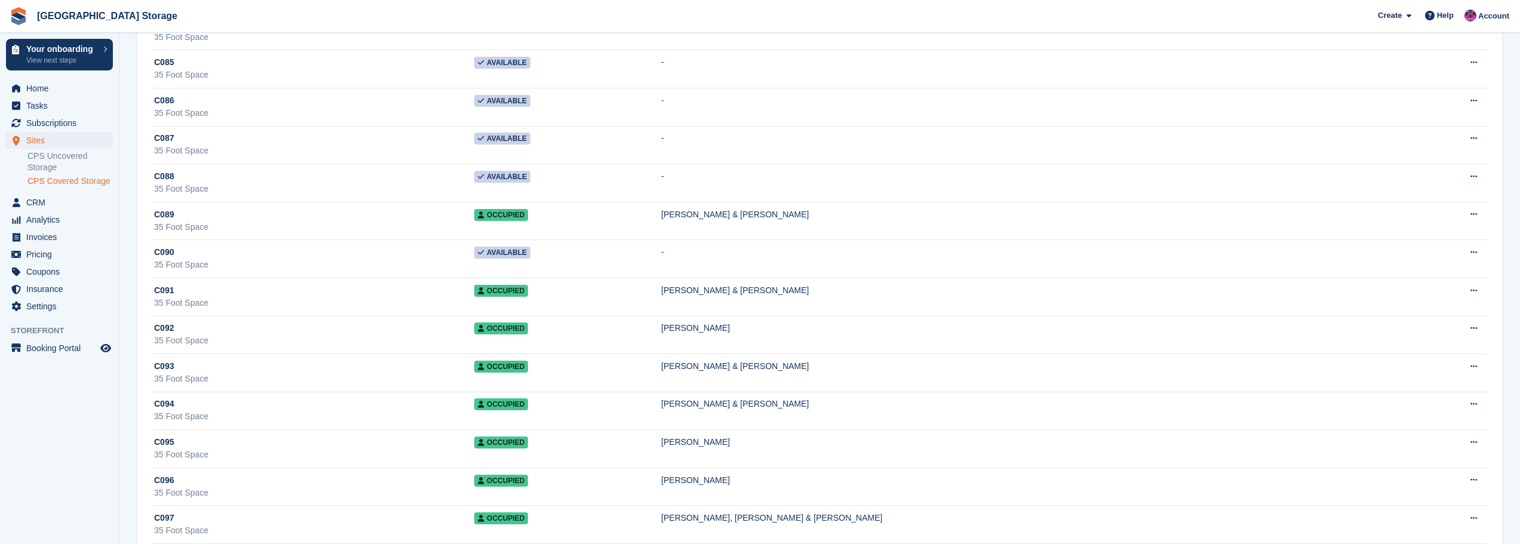
scroll to position [891, 0]
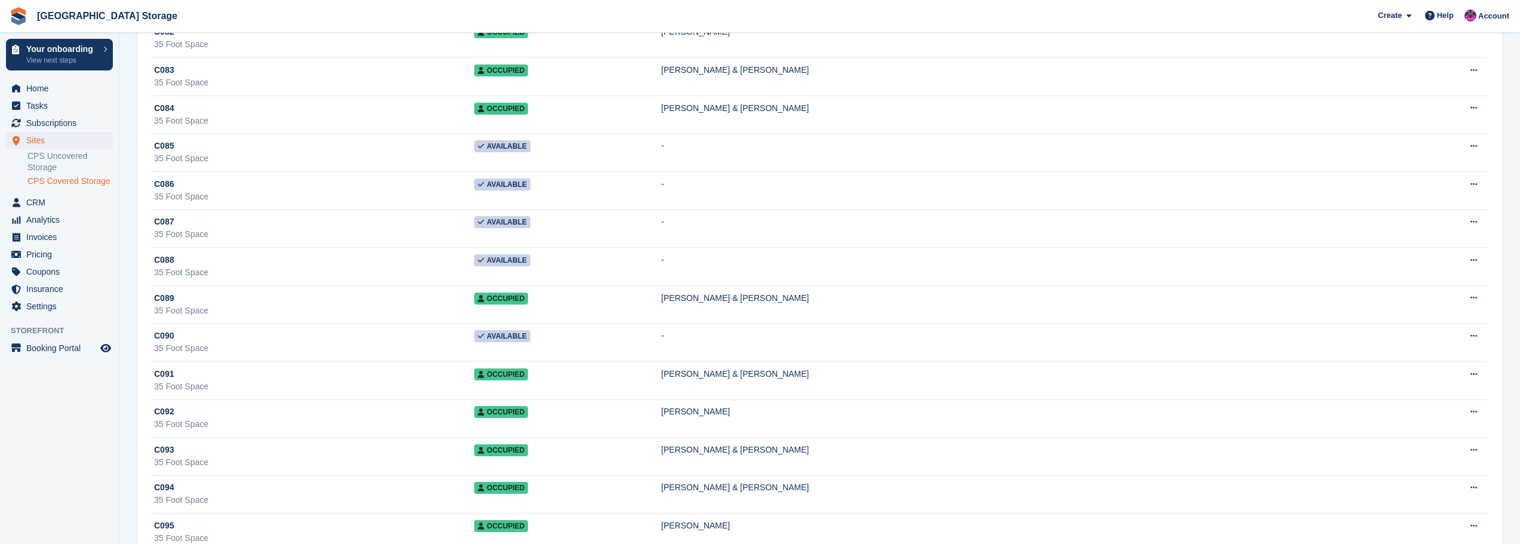
click at [44, 180] on link "CPS Covered Storage" at bounding box center [69, 181] width 85 height 11
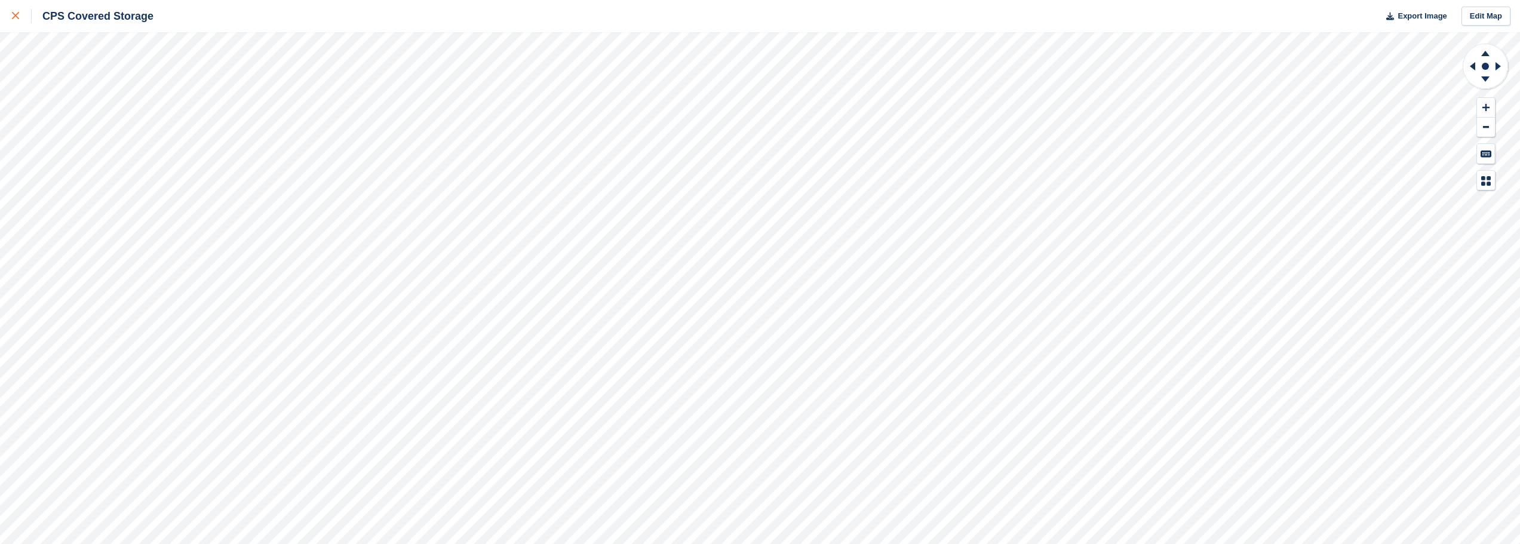
click at [16, 19] on icon at bounding box center [15, 15] width 7 height 7
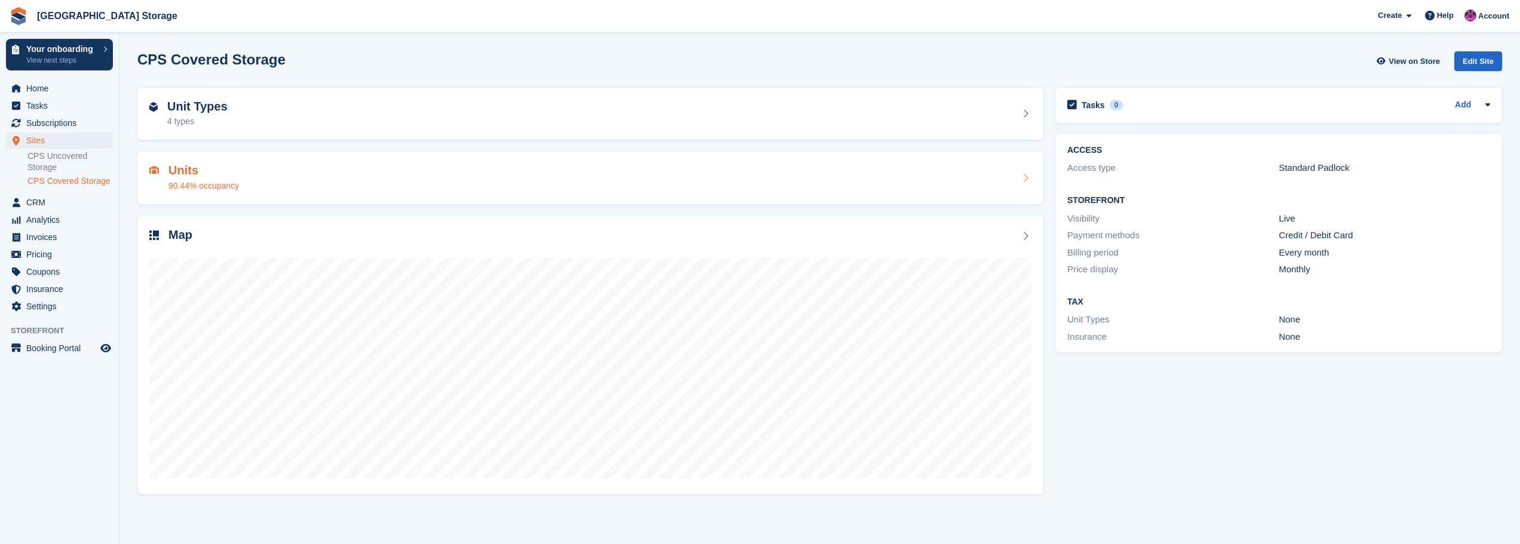
click at [413, 170] on div "Units 90.44% occupancy" at bounding box center [590, 178] width 882 height 29
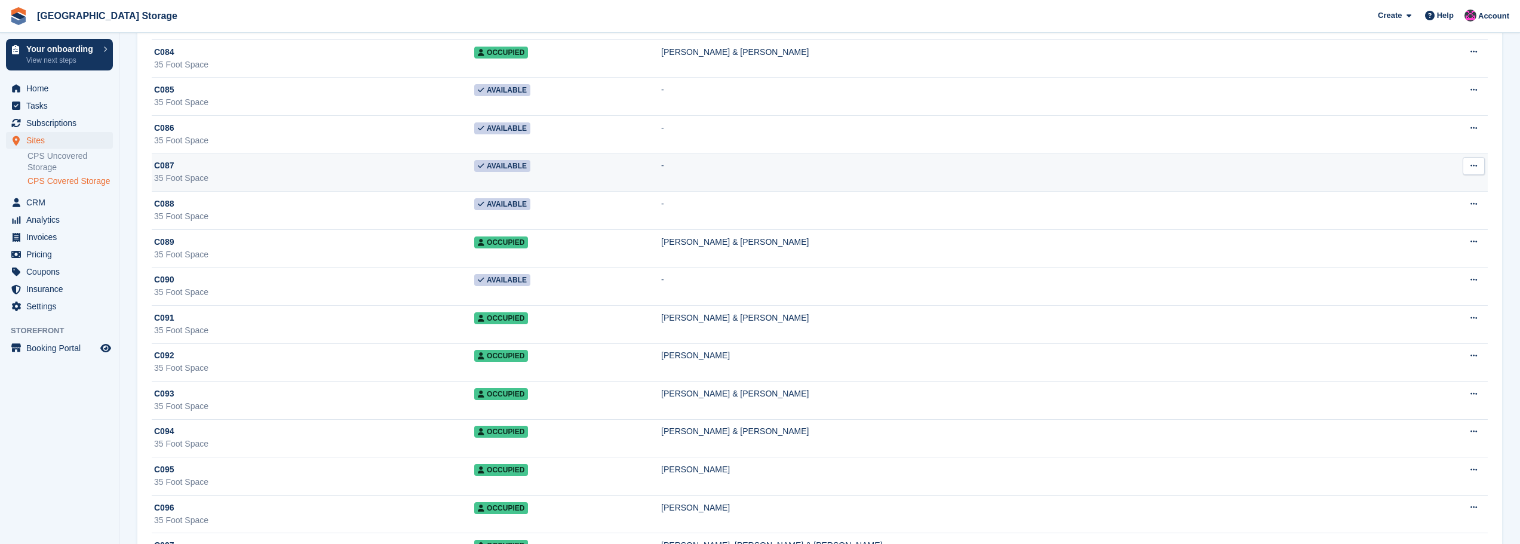
scroll to position [956, 0]
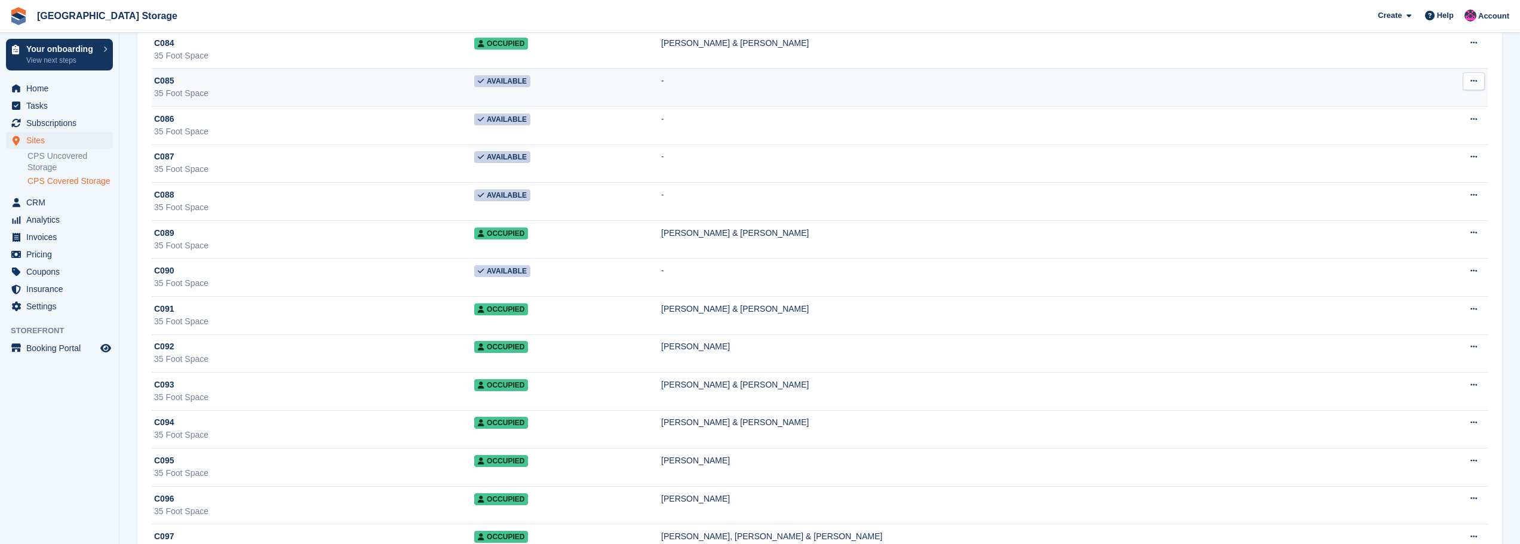
click at [1474, 79] on icon at bounding box center [1474, 81] width 7 height 8
click at [1428, 142] on p "Delete unit" at bounding box center [1428, 146] width 104 height 16
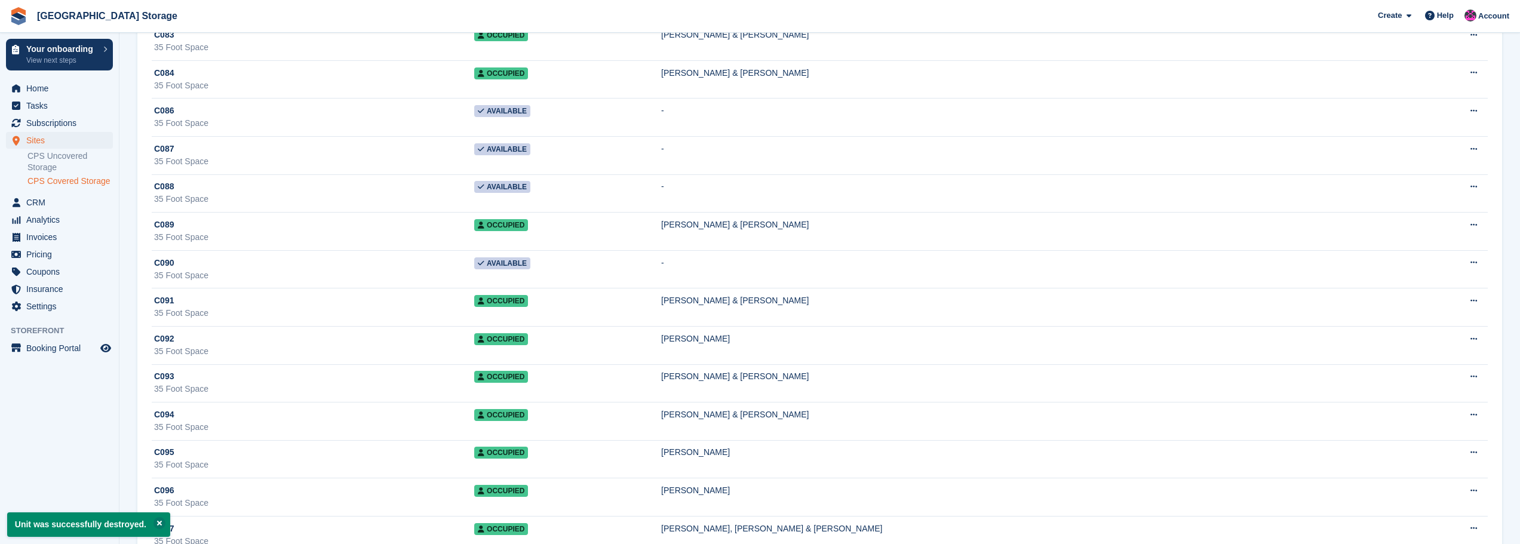
scroll to position [896, 0]
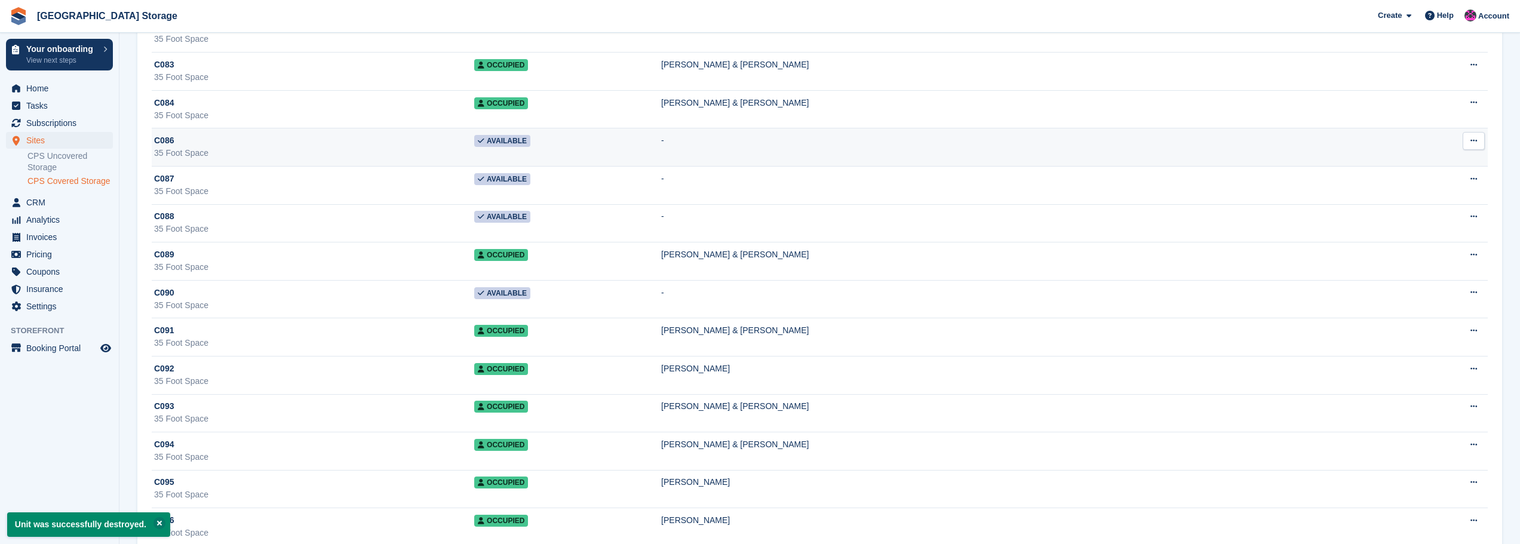
click at [1474, 140] on icon at bounding box center [1474, 141] width 7 height 8
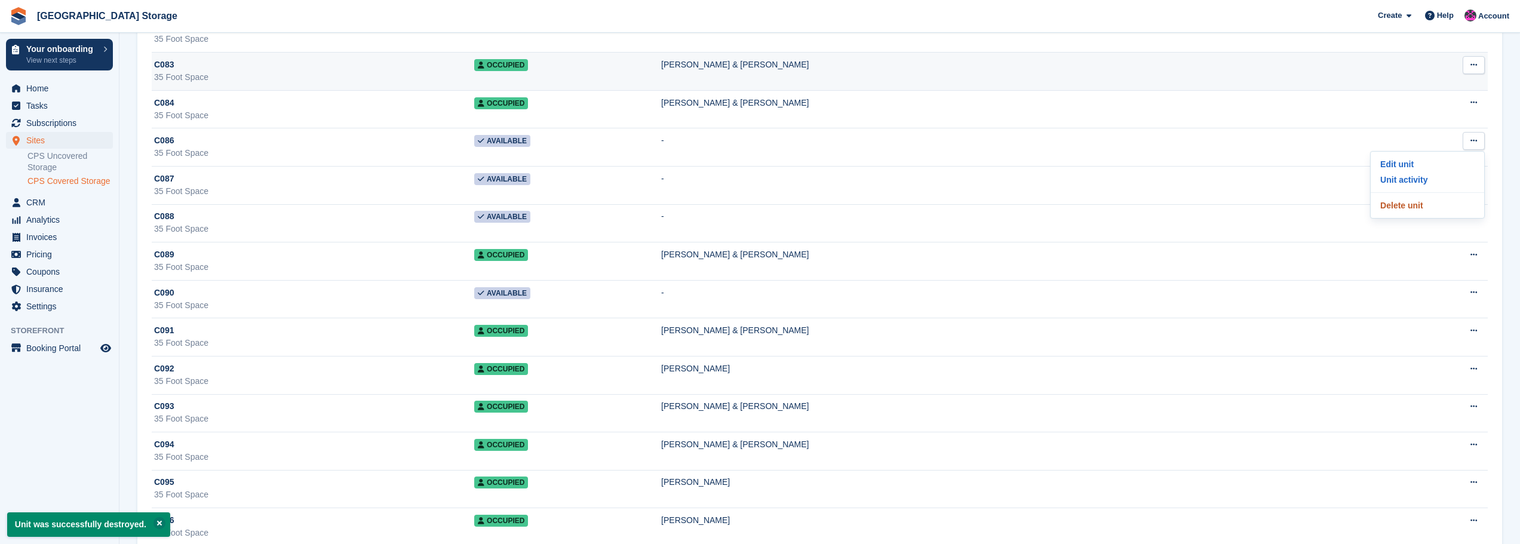
click at [1414, 201] on p "Delete unit" at bounding box center [1428, 206] width 104 height 16
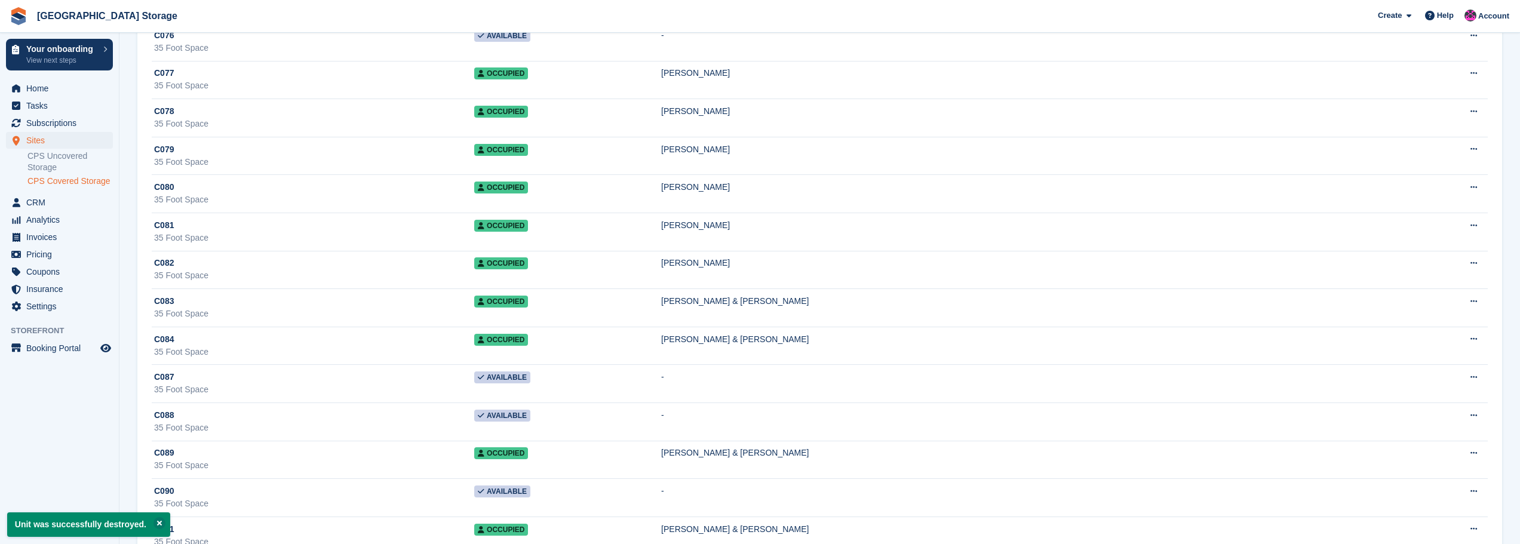
scroll to position [777, 0]
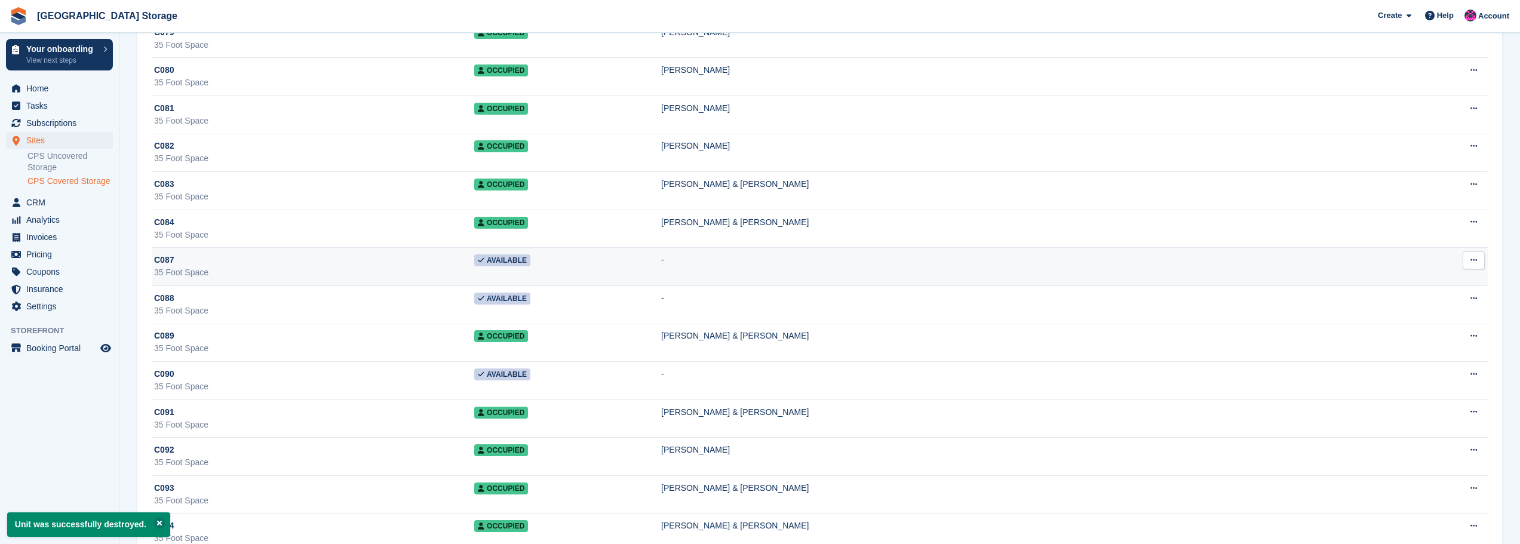
click at [1471, 260] on icon at bounding box center [1474, 260] width 7 height 8
click at [1393, 330] on p "Delete unit" at bounding box center [1428, 325] width 104 height 16
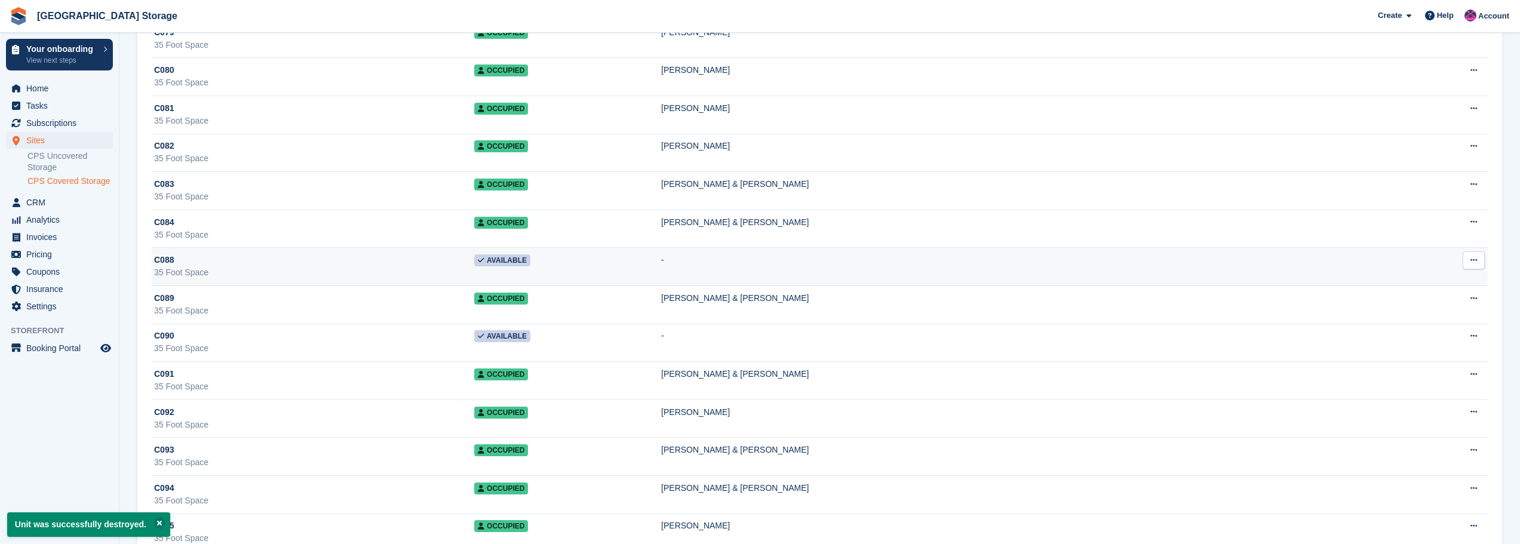
click at [1473, 262] on icon at bounding box center [1474, 260] width 7 height 8
click at [1433, 326] on p "Delete unit" at bounding box center [1428, 325] width 104 height 16
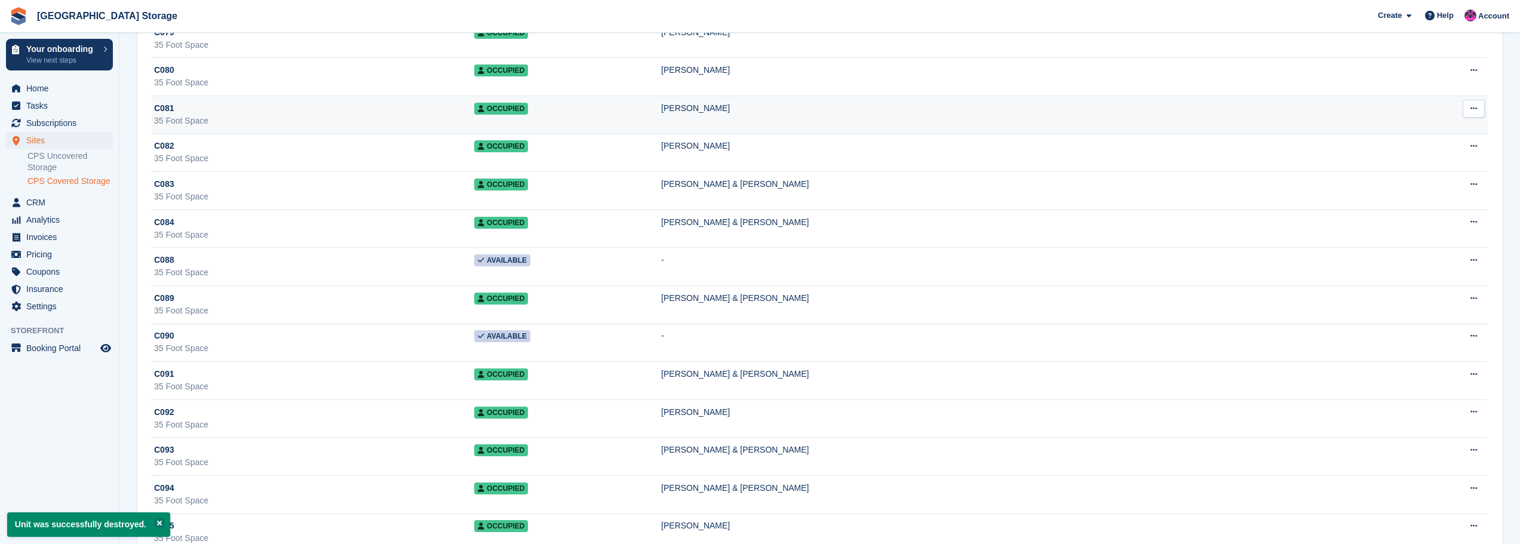
scroll to position [0, 0]
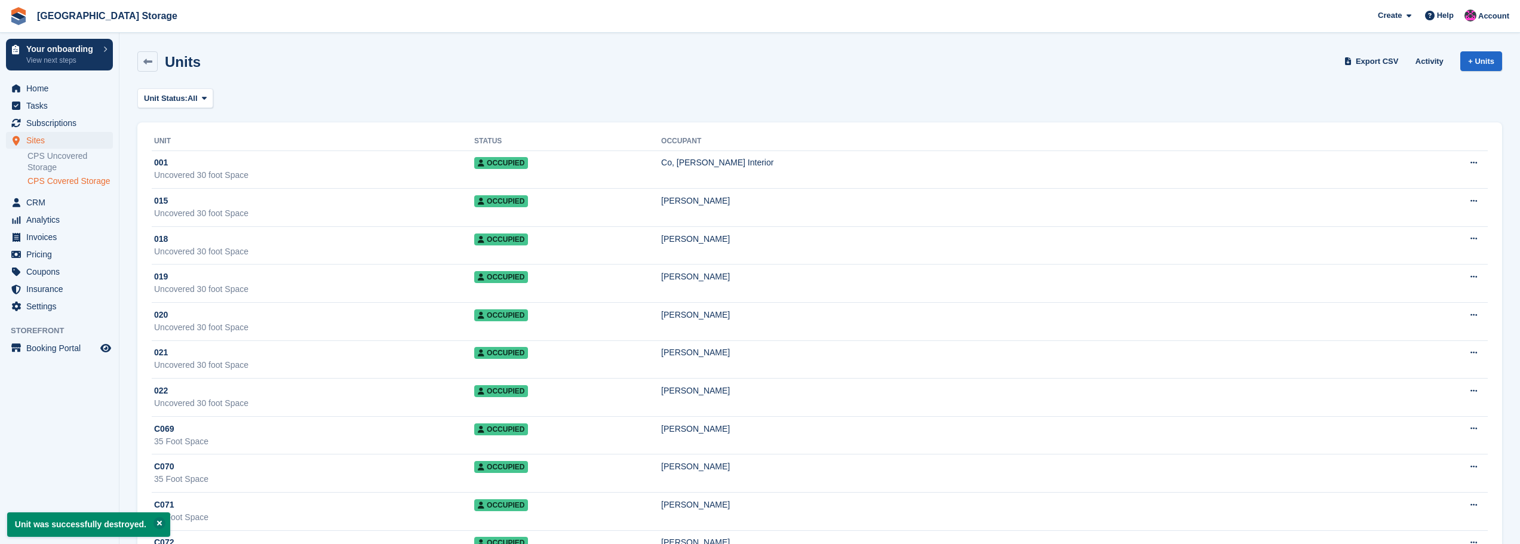
click at [48, 178] on link "CPS Covered Storage" at bounding box center [69, 181] width 85 height 11
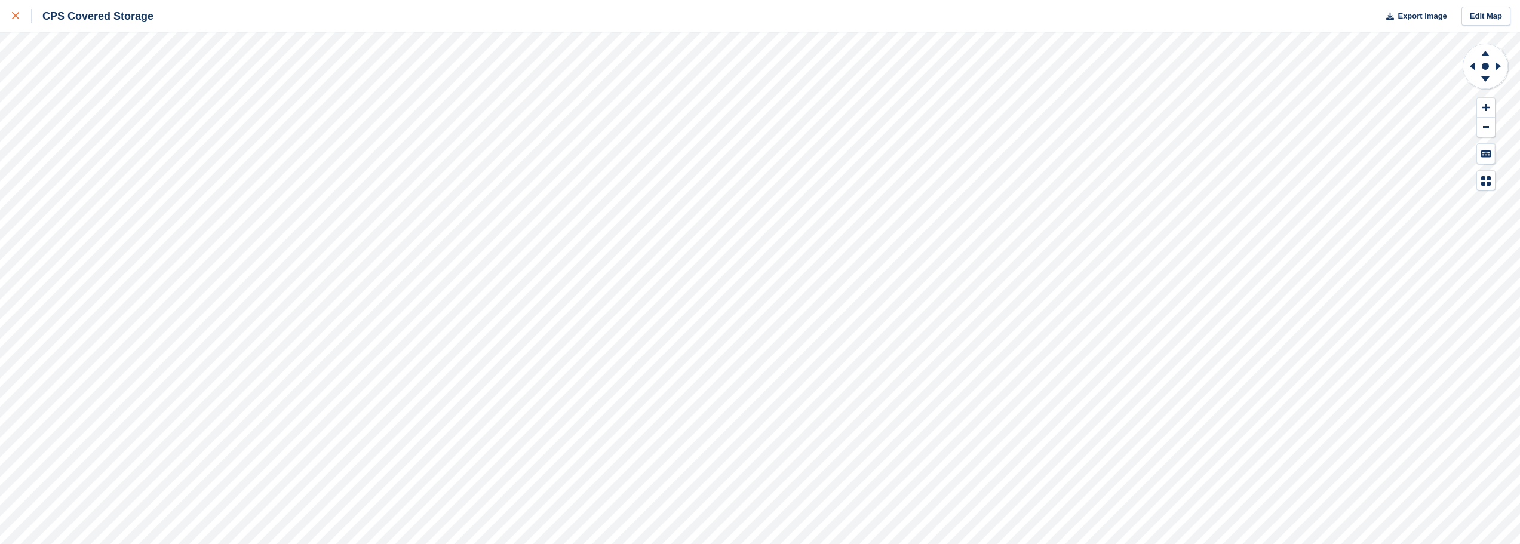
click at [4, 15] on link at bounding box center [16, 16] width 32 height 32
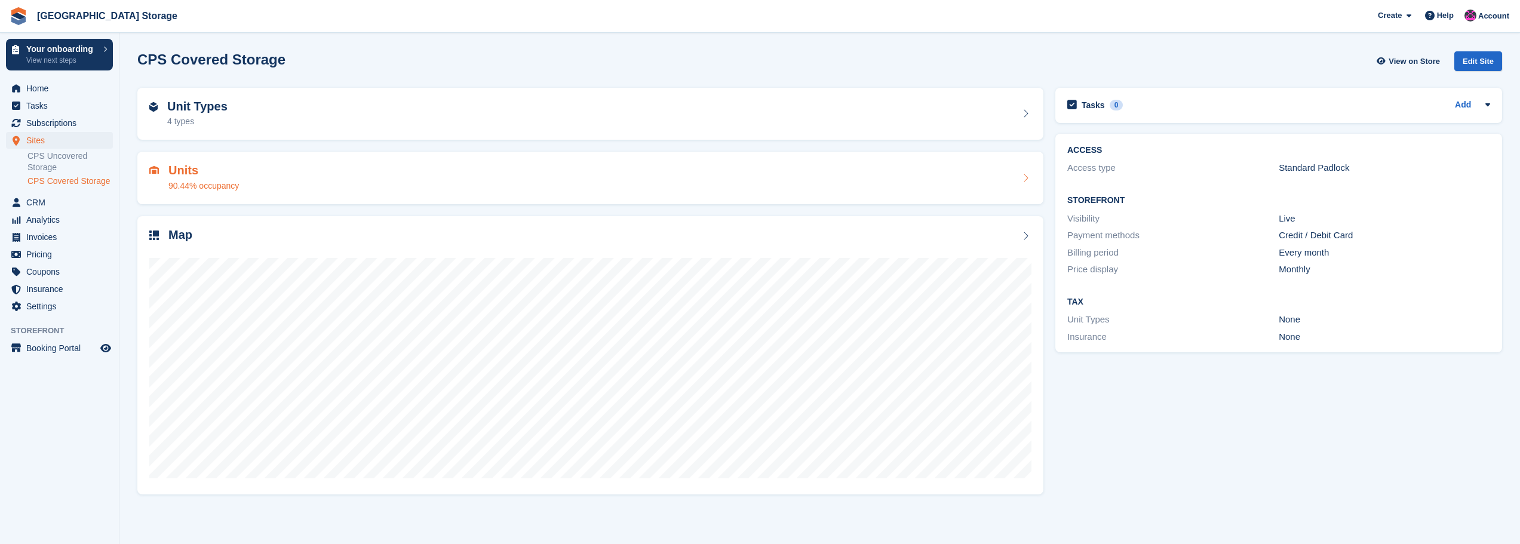
click at [489, 189] on div "Units 90.44% occupancy" at bounding box center [590, 178] width 882 height 29
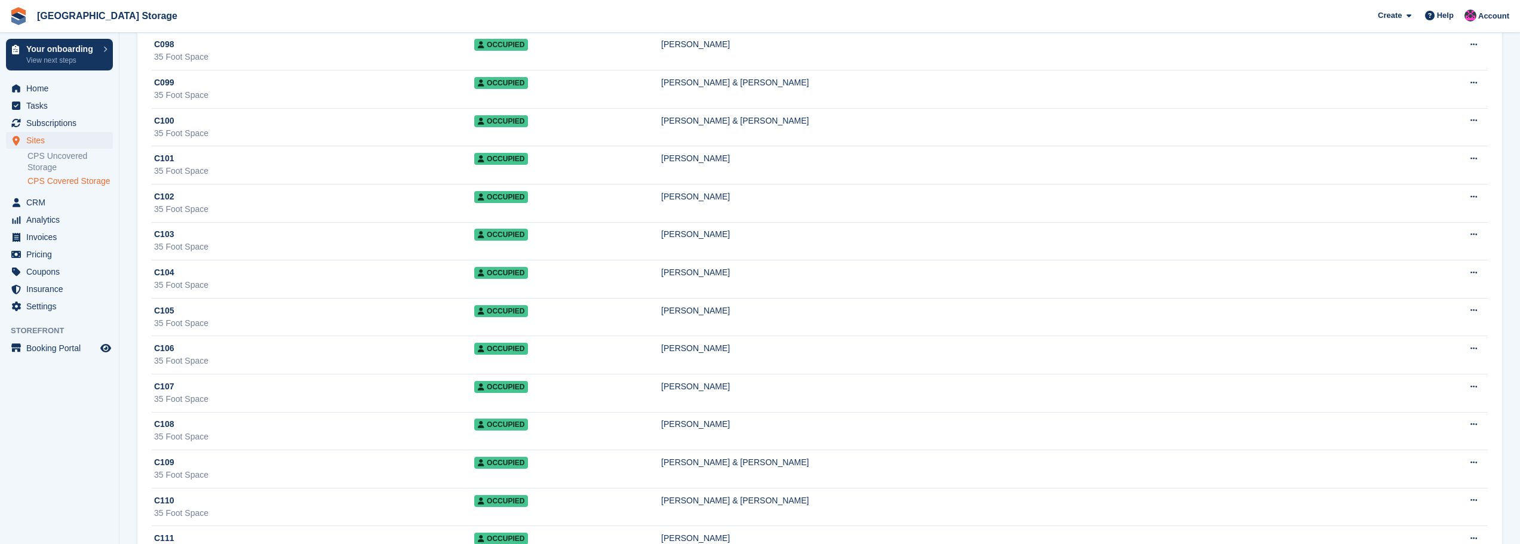
scroll to position [1097, 0]
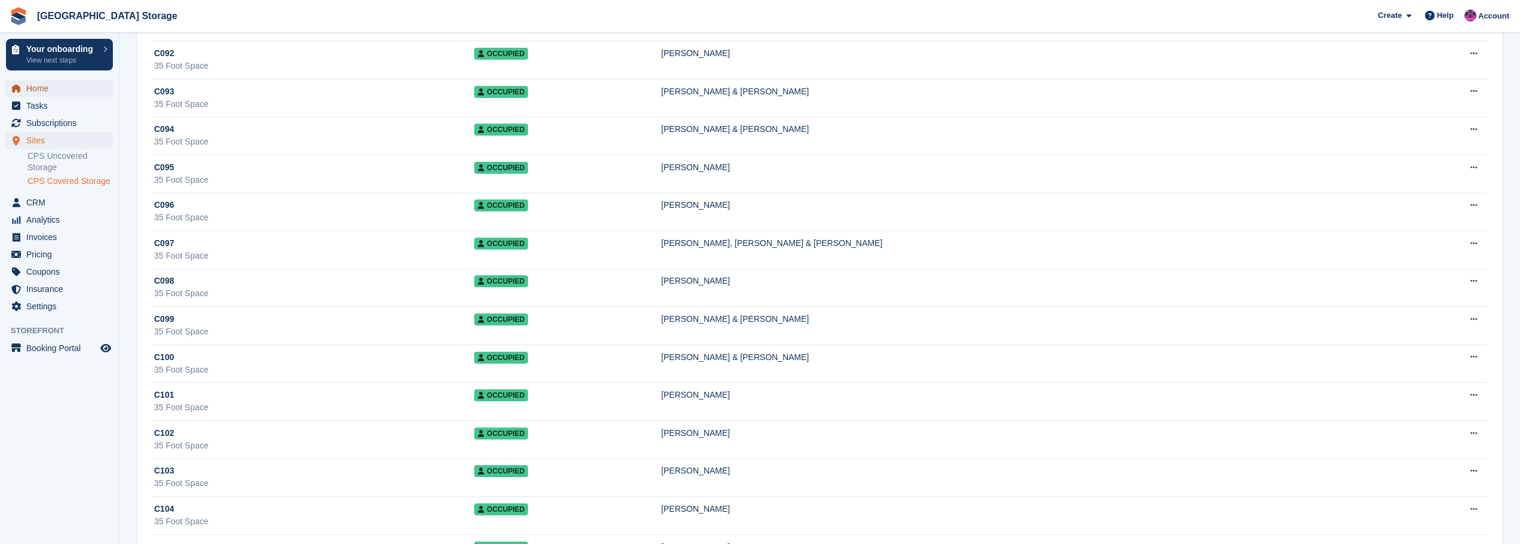
click at [39, 88] on span "Home" at bounding box center [62, 88] width 72 height 17
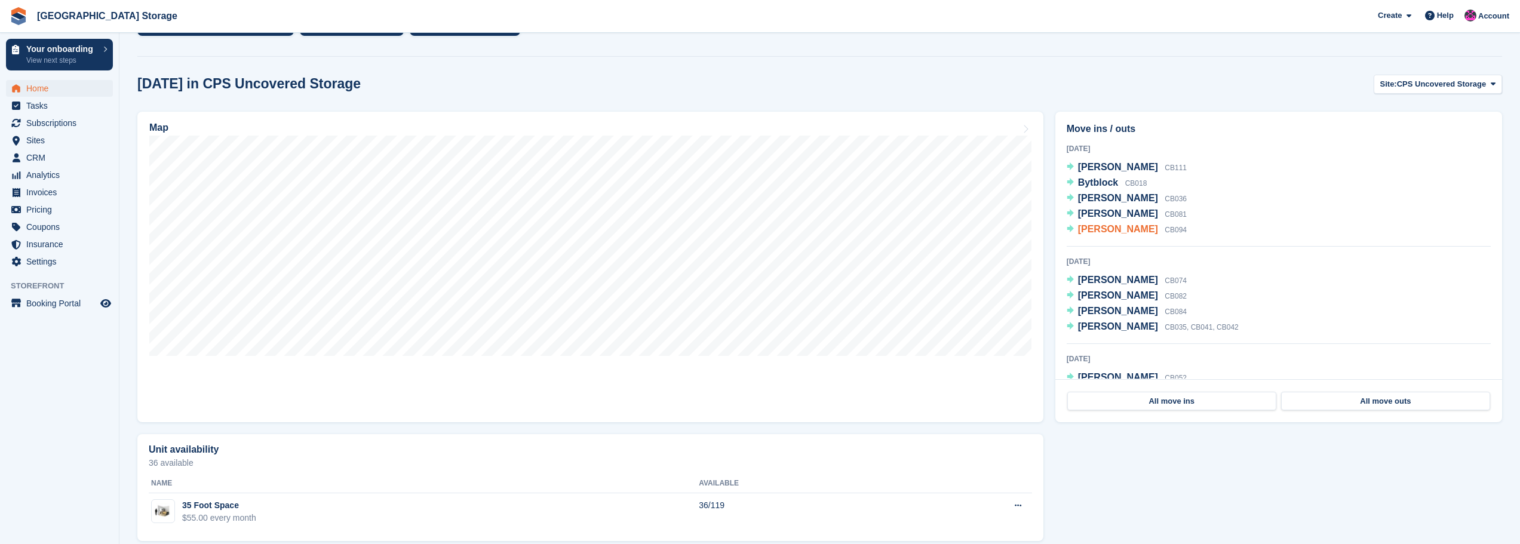
scroll to position [330, 0]
